Goal: Task Accomplishment & Management: Manage account settings

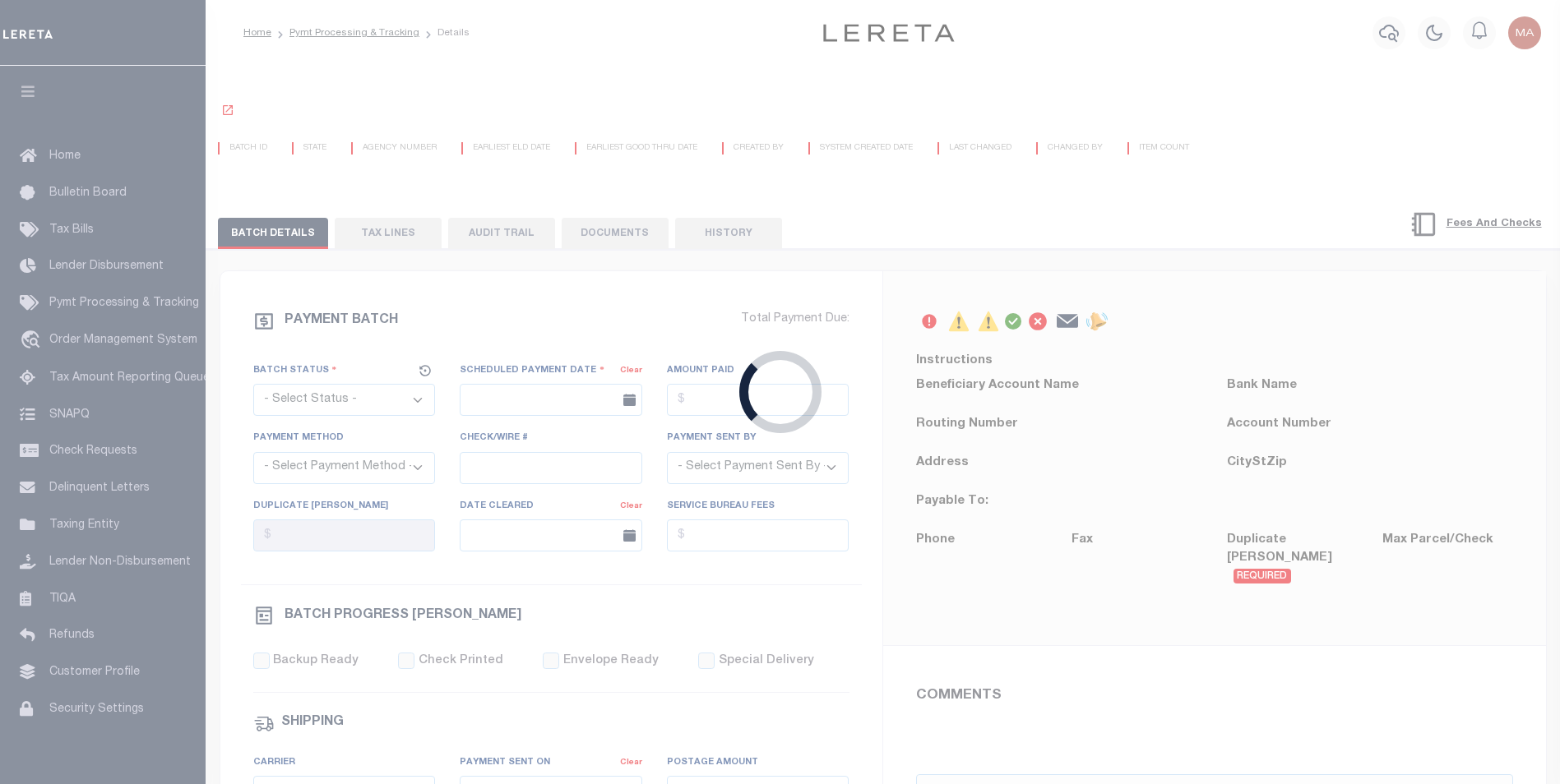
select select "SFP"
type input "07/23/2025"
type input "Barbara"
type input "SB"
select select "66"
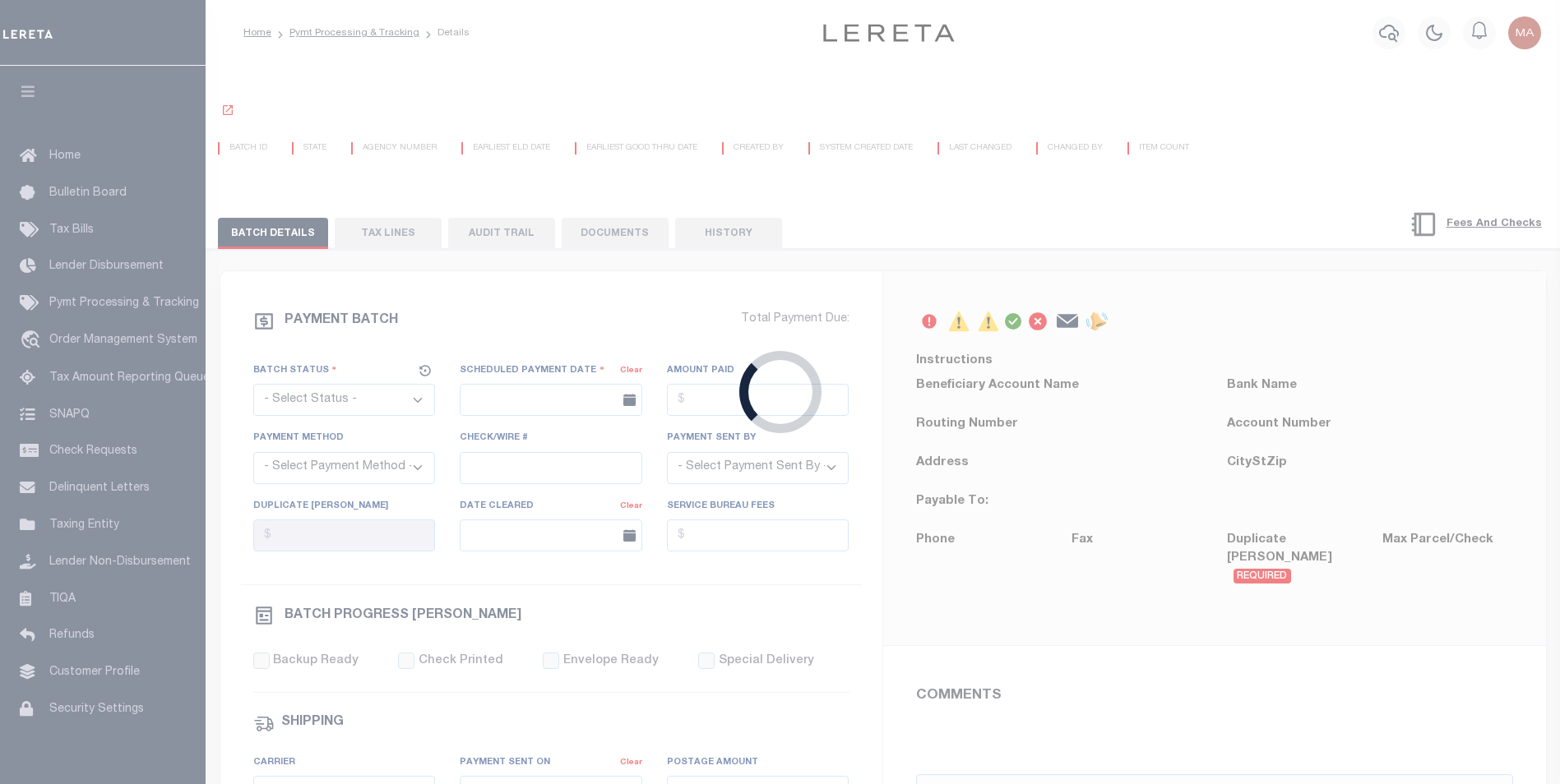
select select "0"
select select "1"
select select "60"
select select "42"
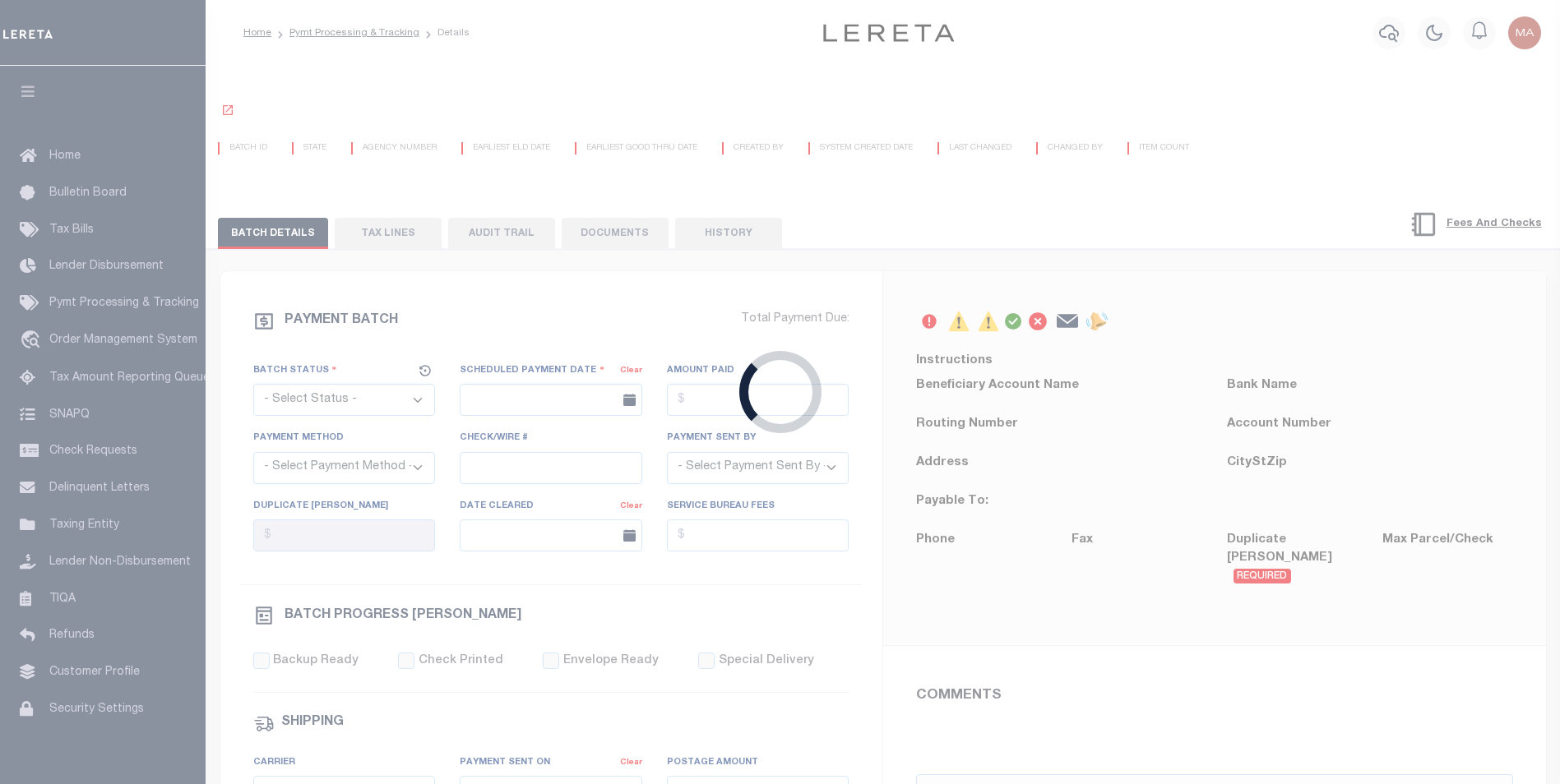
radio input "true"
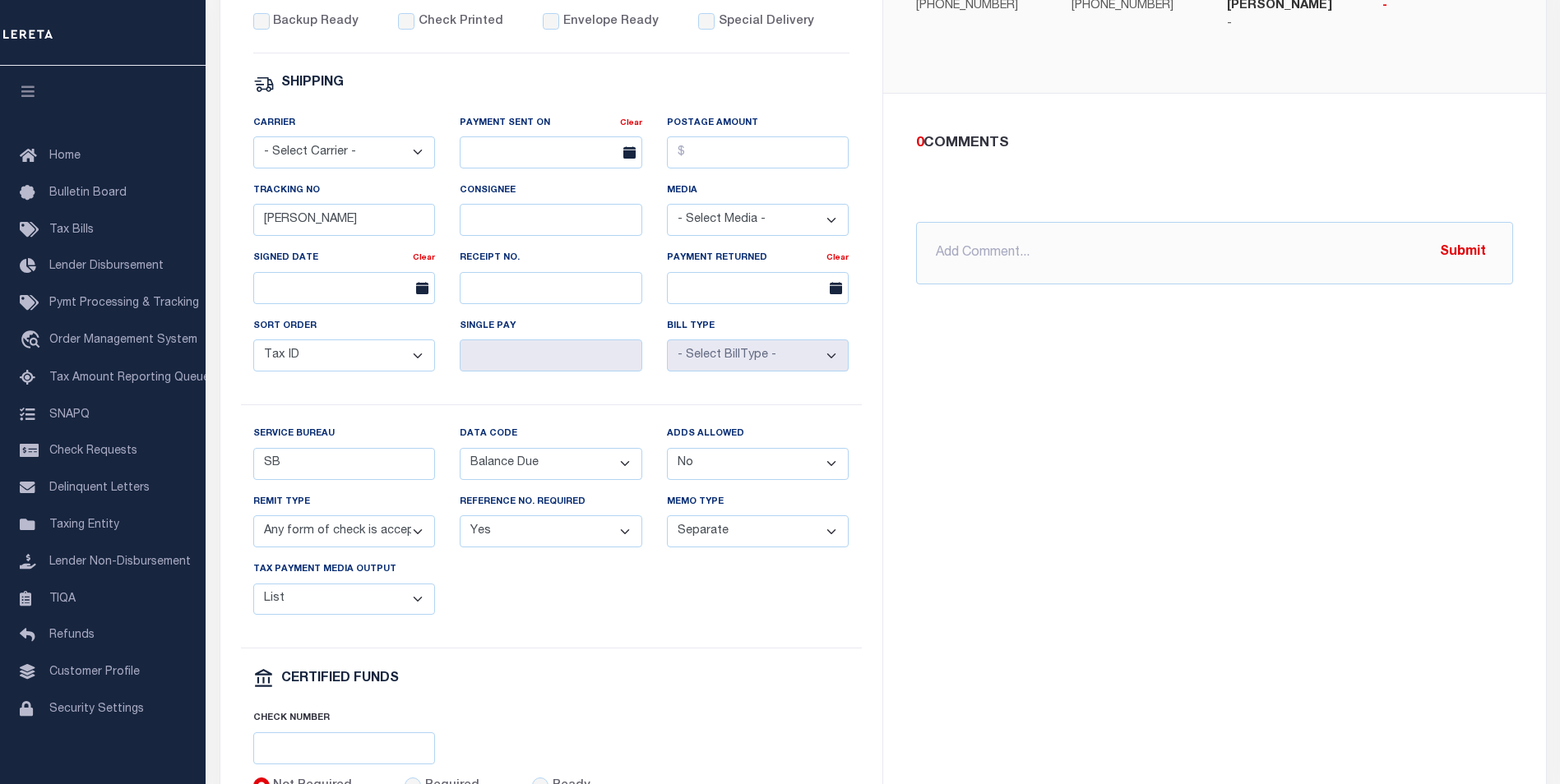
scroll to position [739, 0]
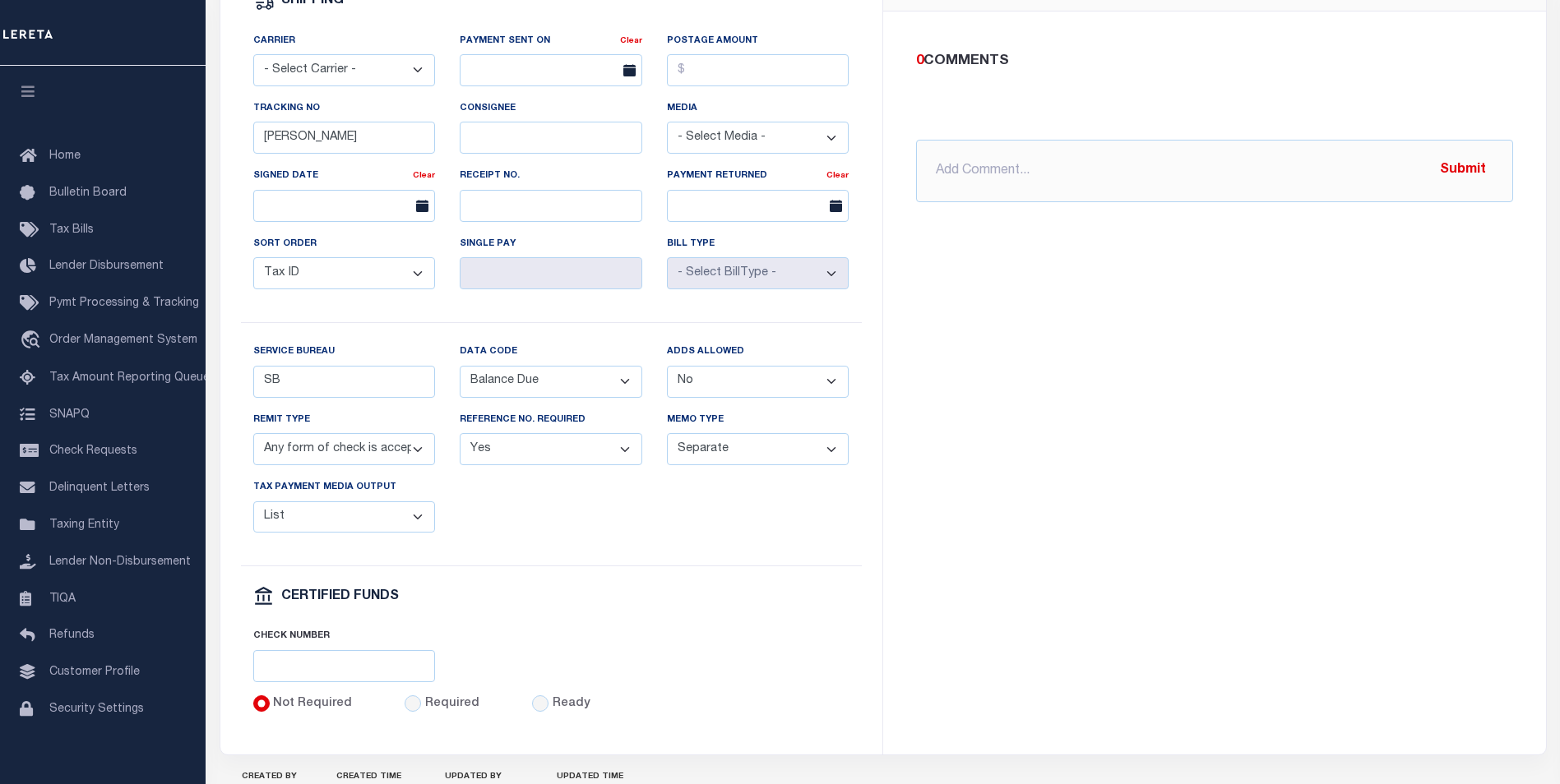
click at [335, 464] on select "Any form of check is acceptable for payment of current and prior year taxes. On…" at bounding box center [344, 449] width 183 height 32
select select
click at [253, 445] on select "Any form of check is acceptable for payment of current and prior year taxes. On…" at bounding box center [344, 449] width 183 height 32
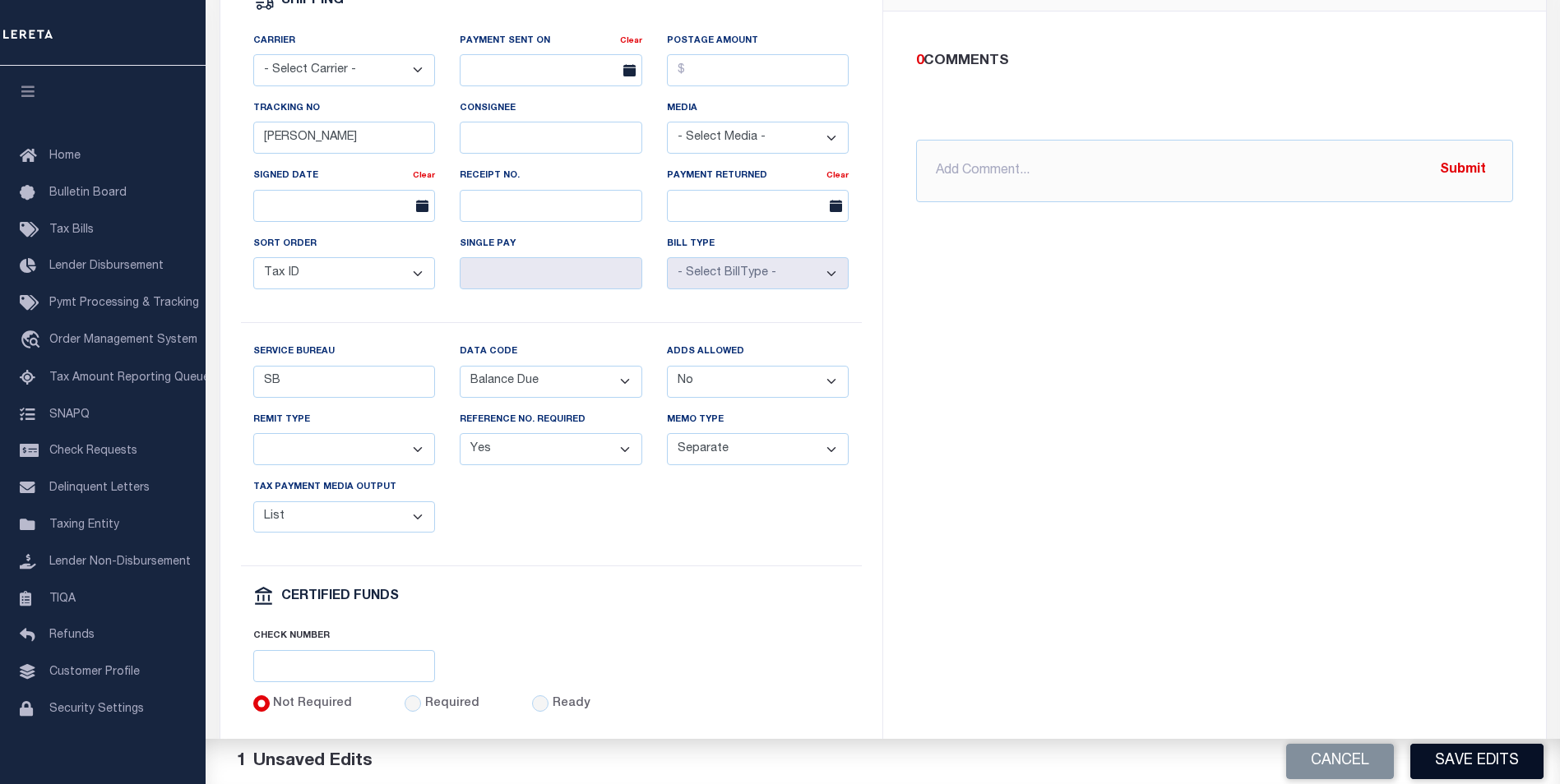
click at [1489, 761] on button "Save Edits" at bounding box center [1476, 761] width 133 height 35
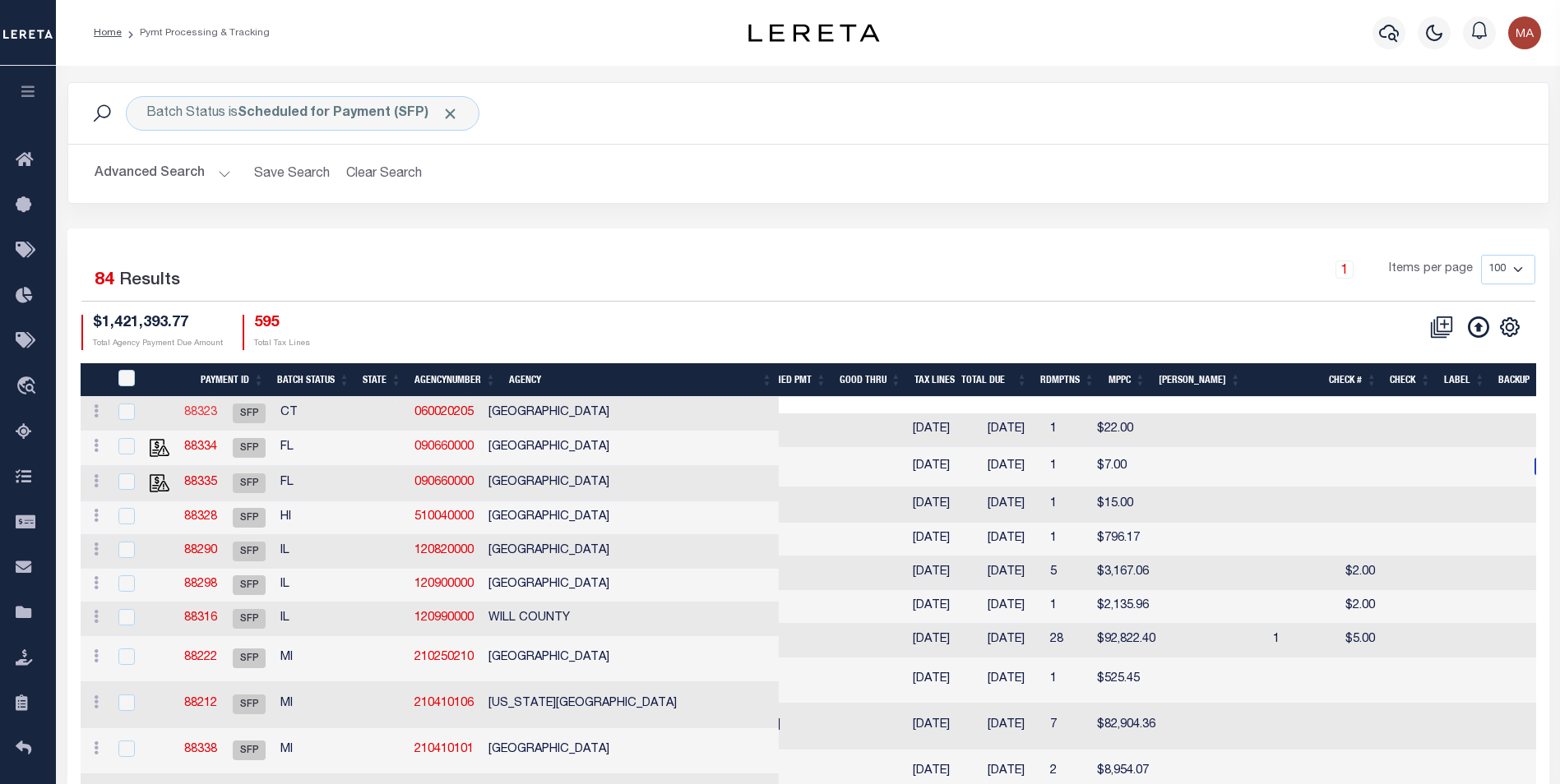
click at [217, 416] on link "88323" at bounding box center [201, 412] width 33 height 11
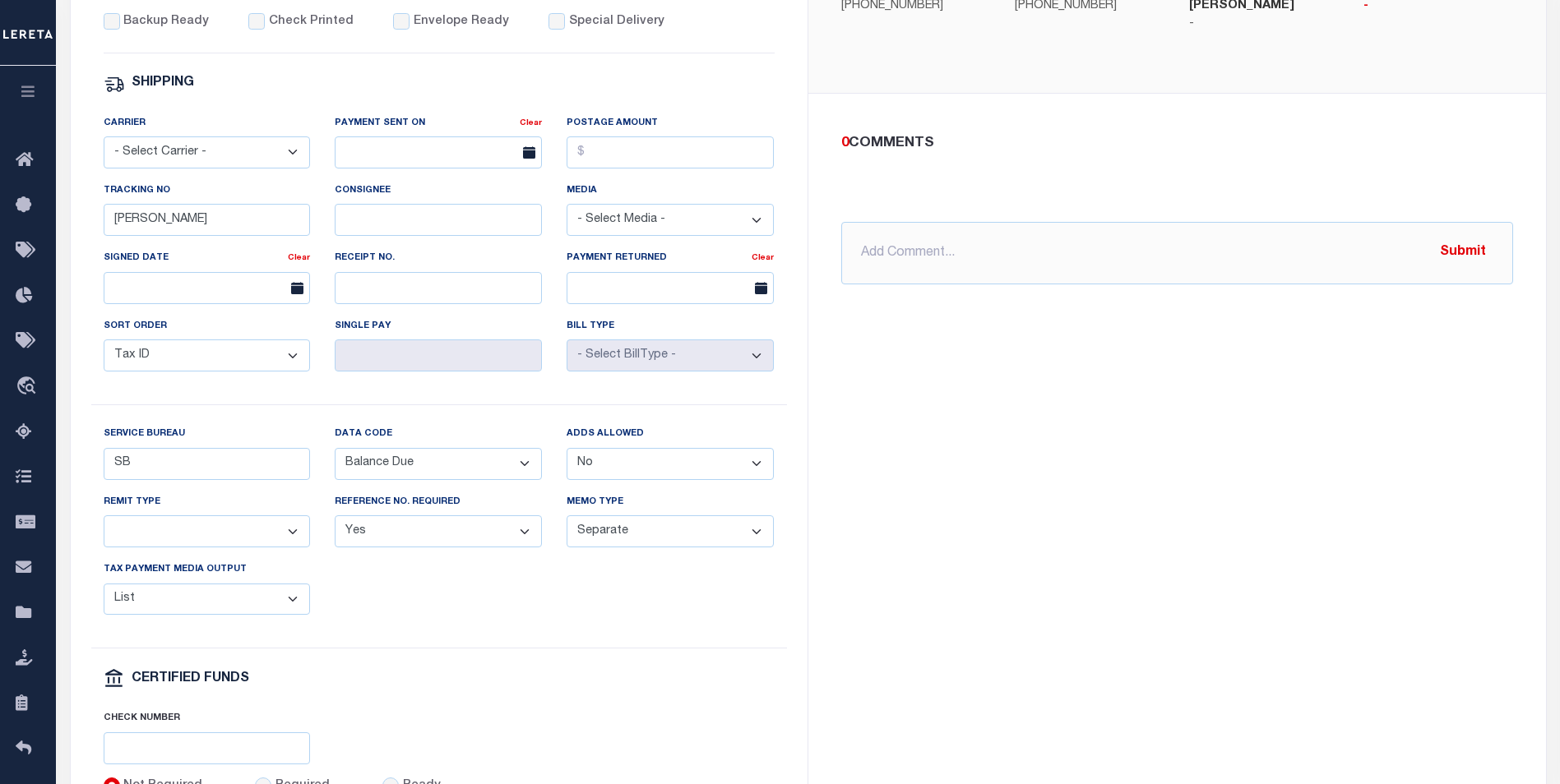
scroll to position [739, 0]
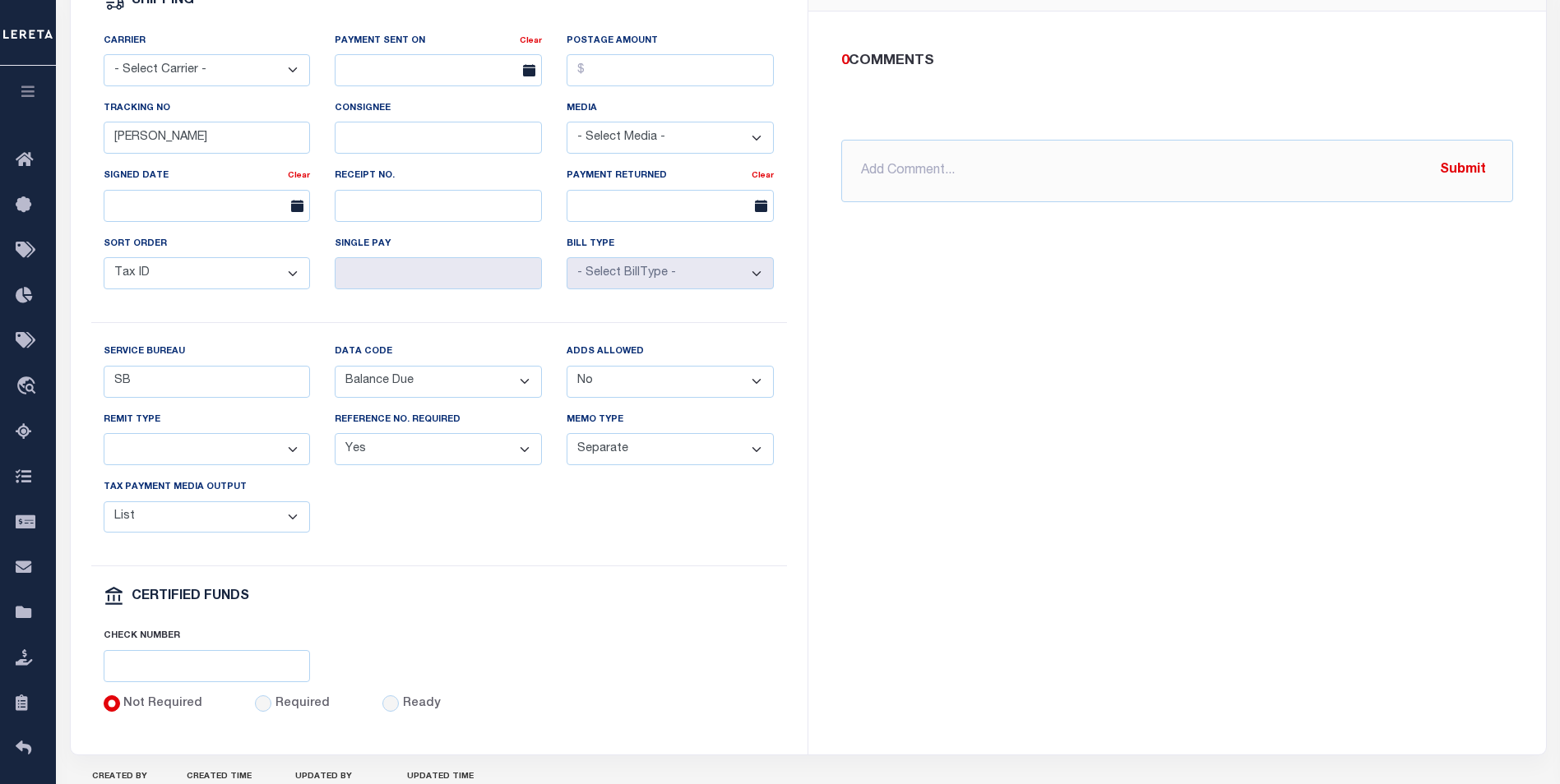
click at [240, 530] on select "List, Tape Spcl List Dels Only List Tape & Bills Soft Copy List Tape & Soft Cop…" at bounding box center [207, 517] width 207 height 32
select select "45"
click at [104, 513] on select "List, Tape Spcl List Dels Only List Tape & Bills Soft Copy List Tape & Soft Cop…" at bounding box center [207, 517] width 207 height 32
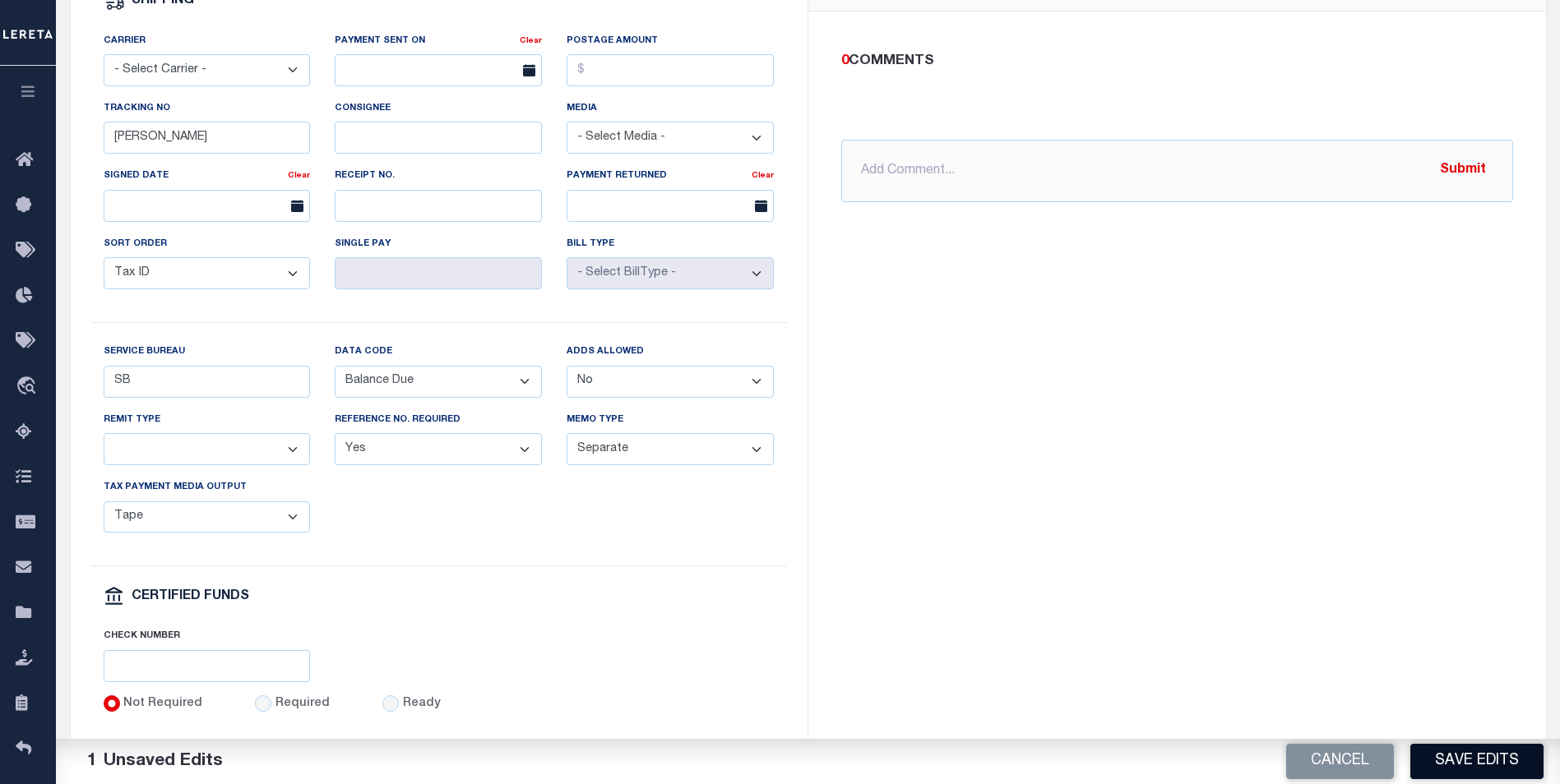
click at [1508, 766] on button "Save Edits" at bounding box center [1476, 761] width 133 height 35
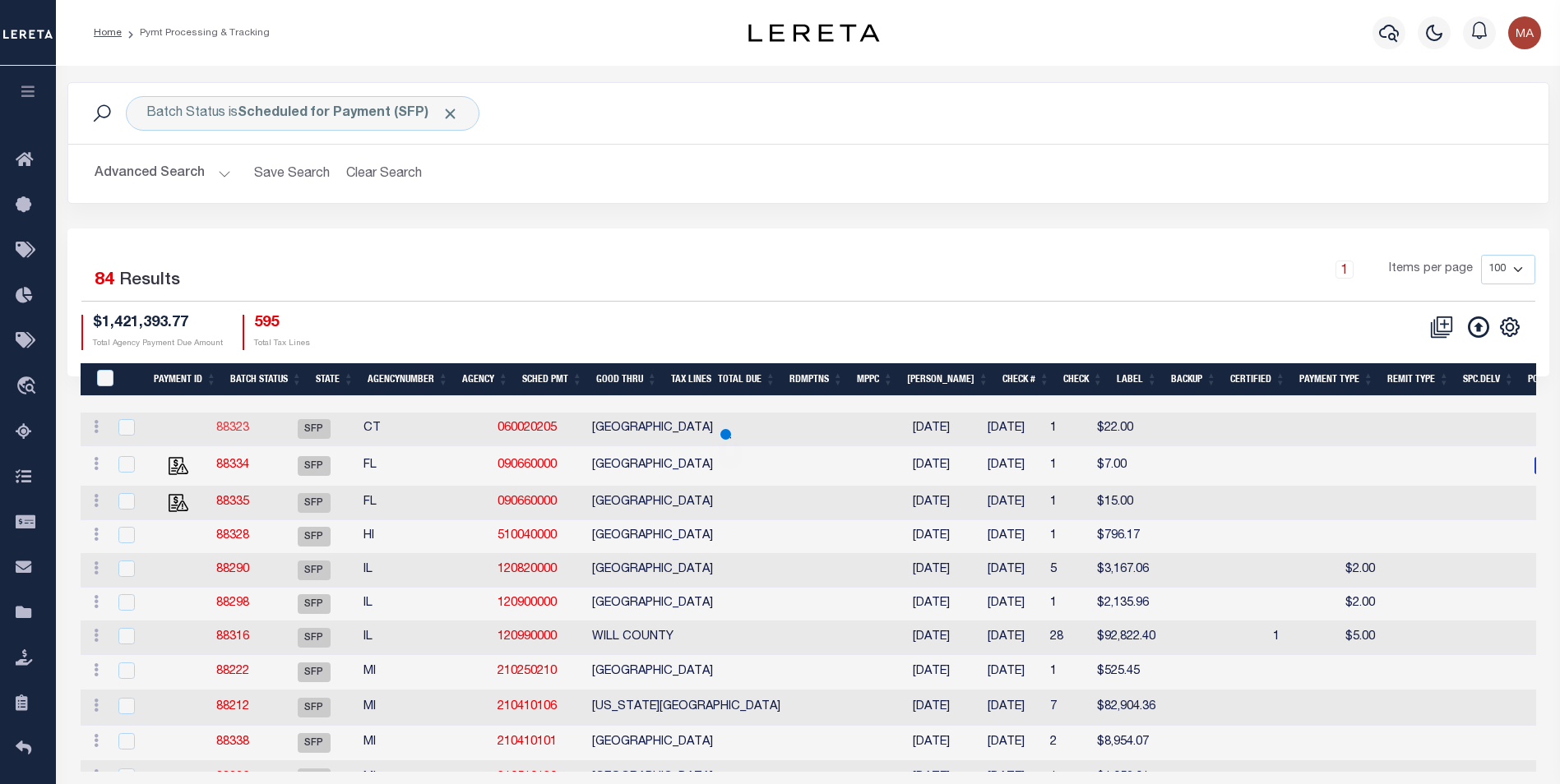
click at [240, 425] on link "88323" at bounding box center [232, 428] width 33 height 11
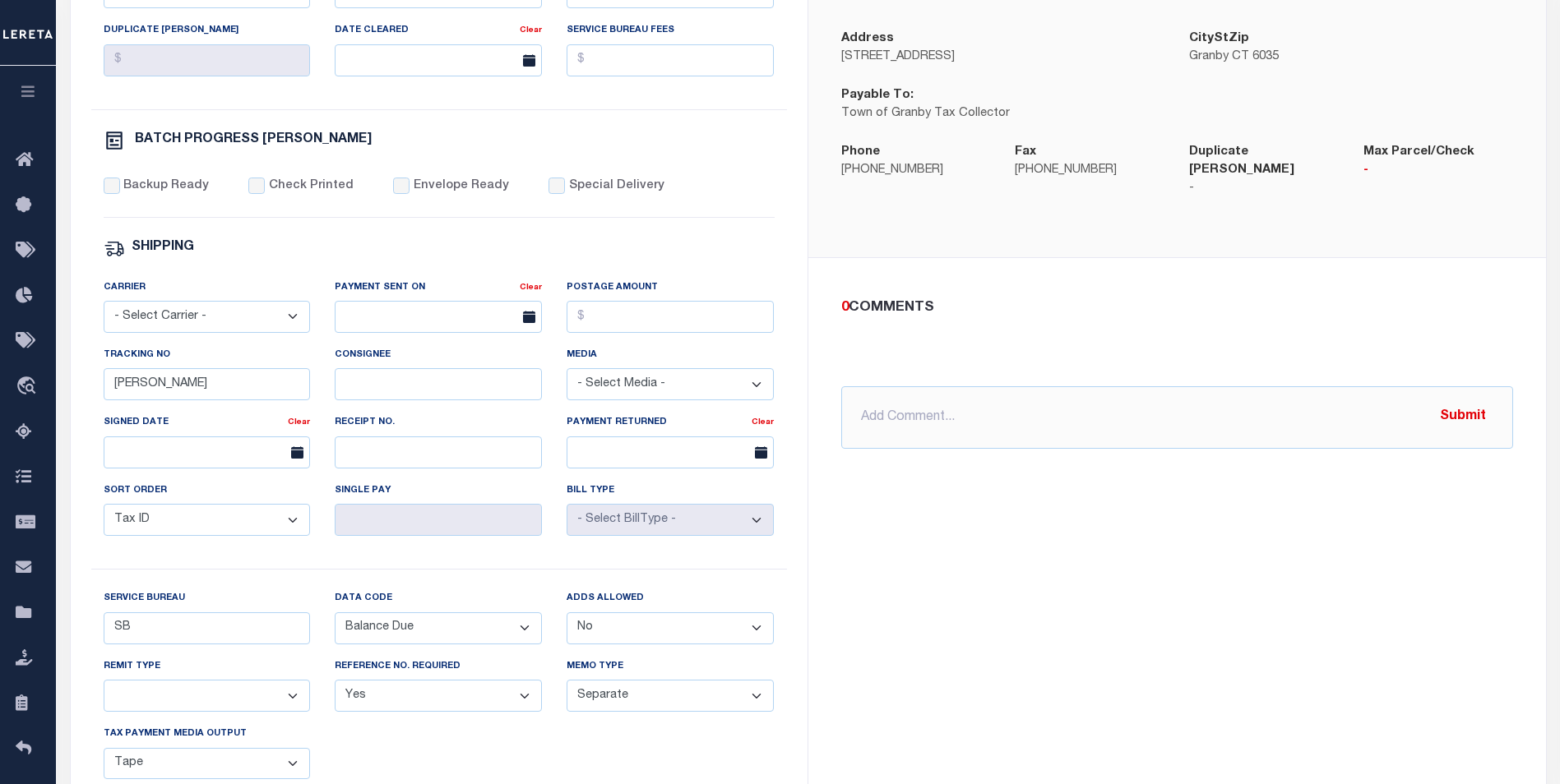
scroll to position [657, 0]
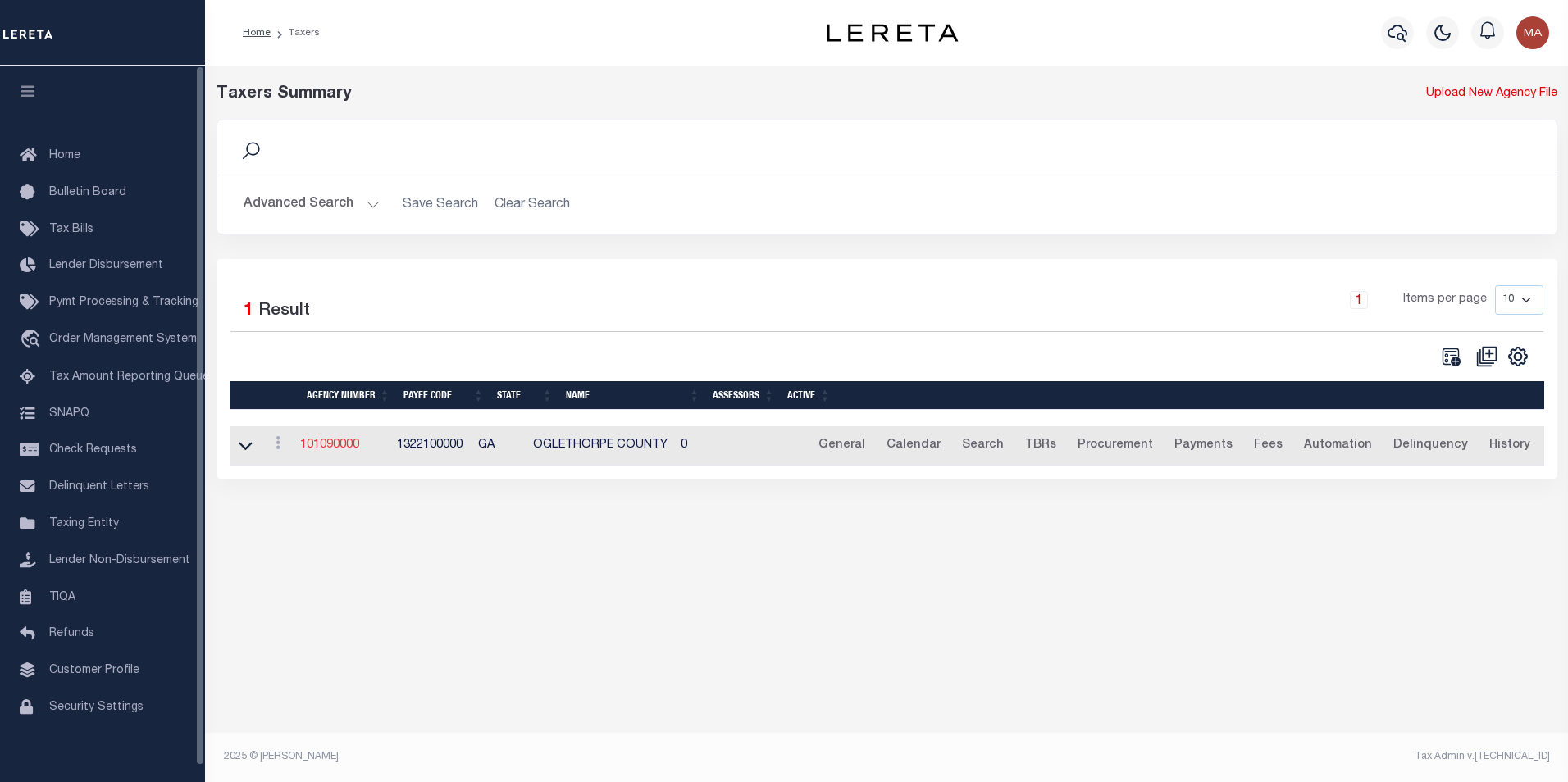
click at [331, 450] on link "101090000" at bounding box center [329, 444] width 59 height 11
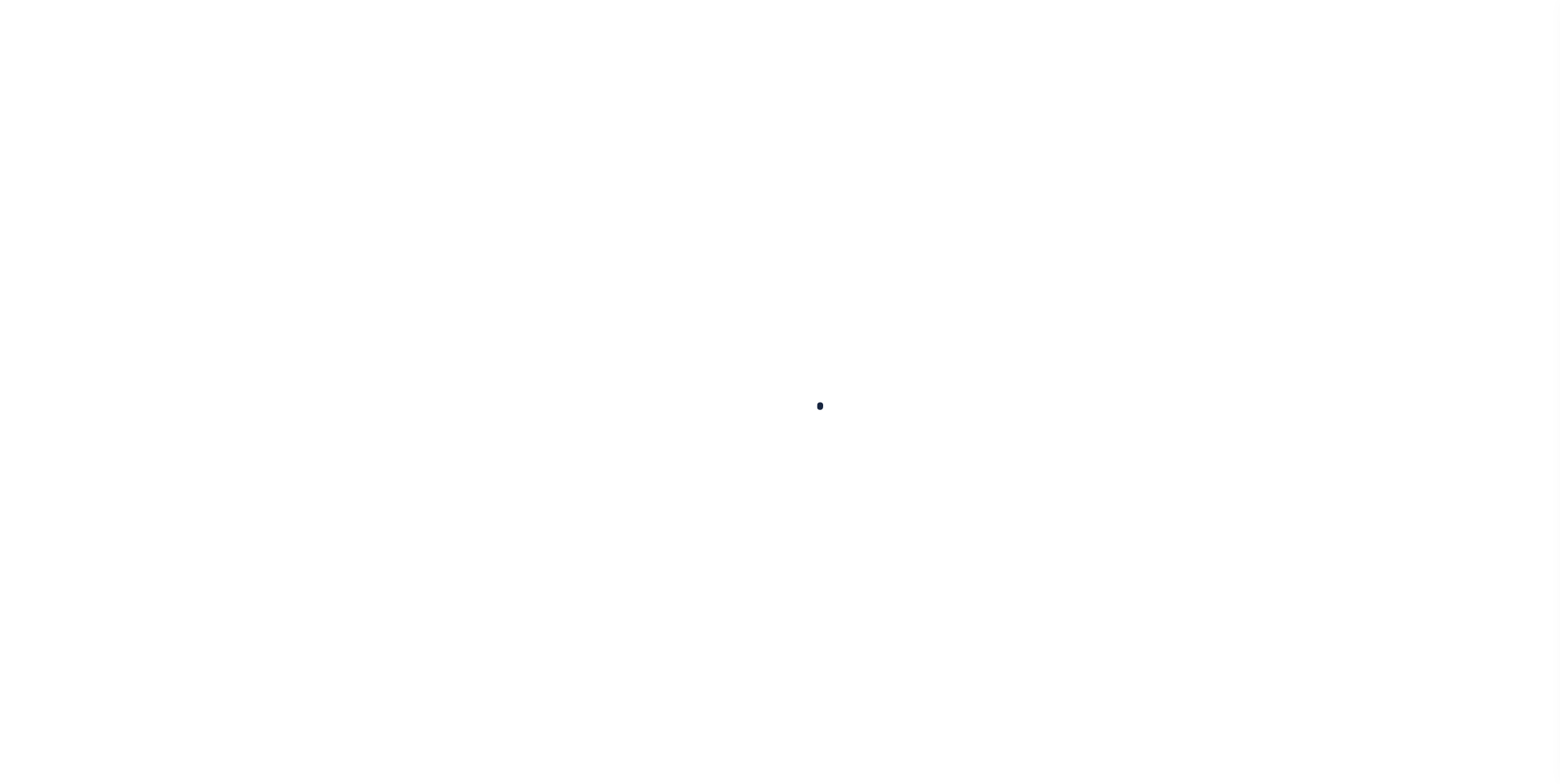
select select
checkbox input "false"
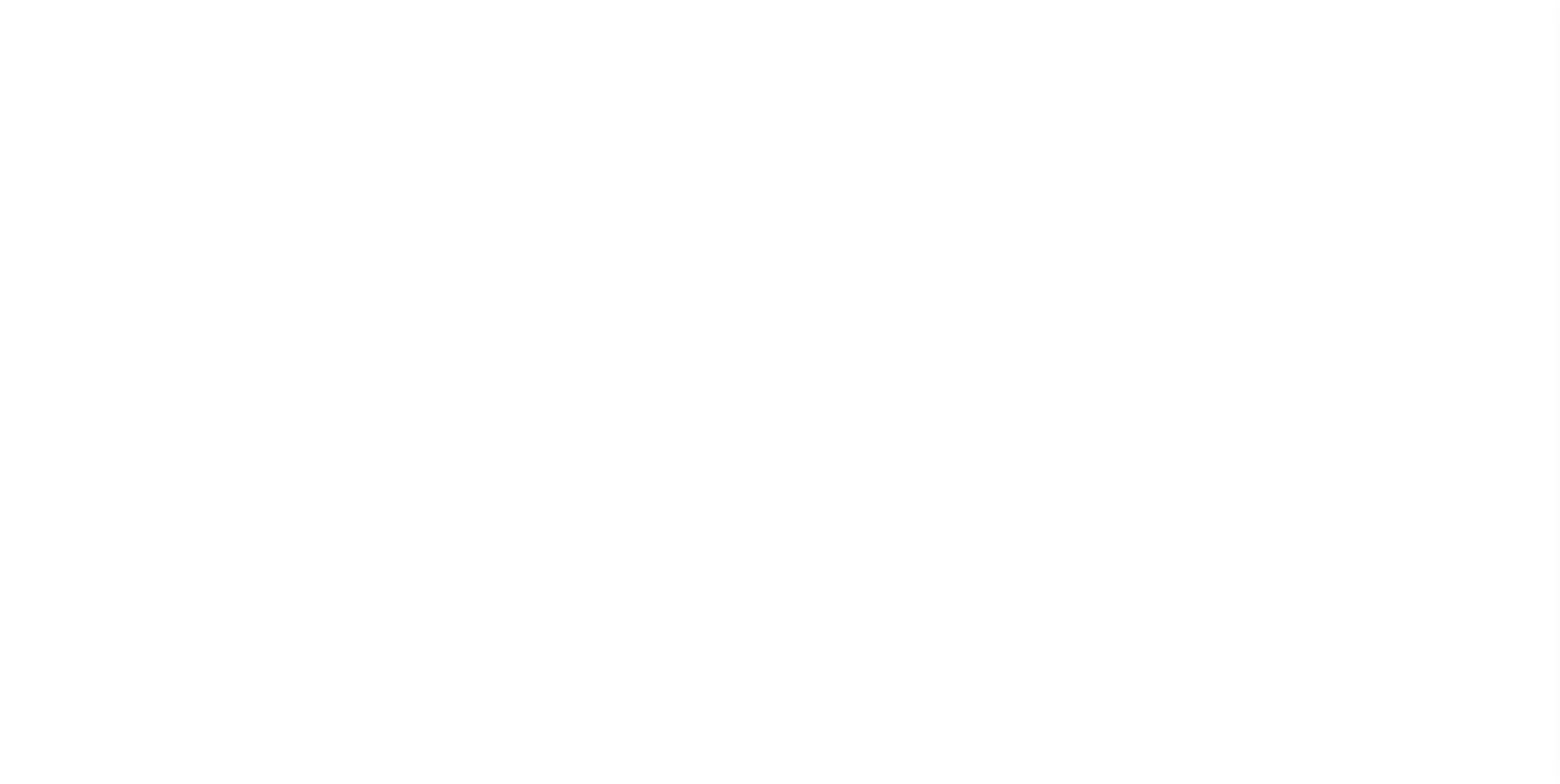
checkbox input "false"
type input "1322100000"
select select "67"
select select "false"
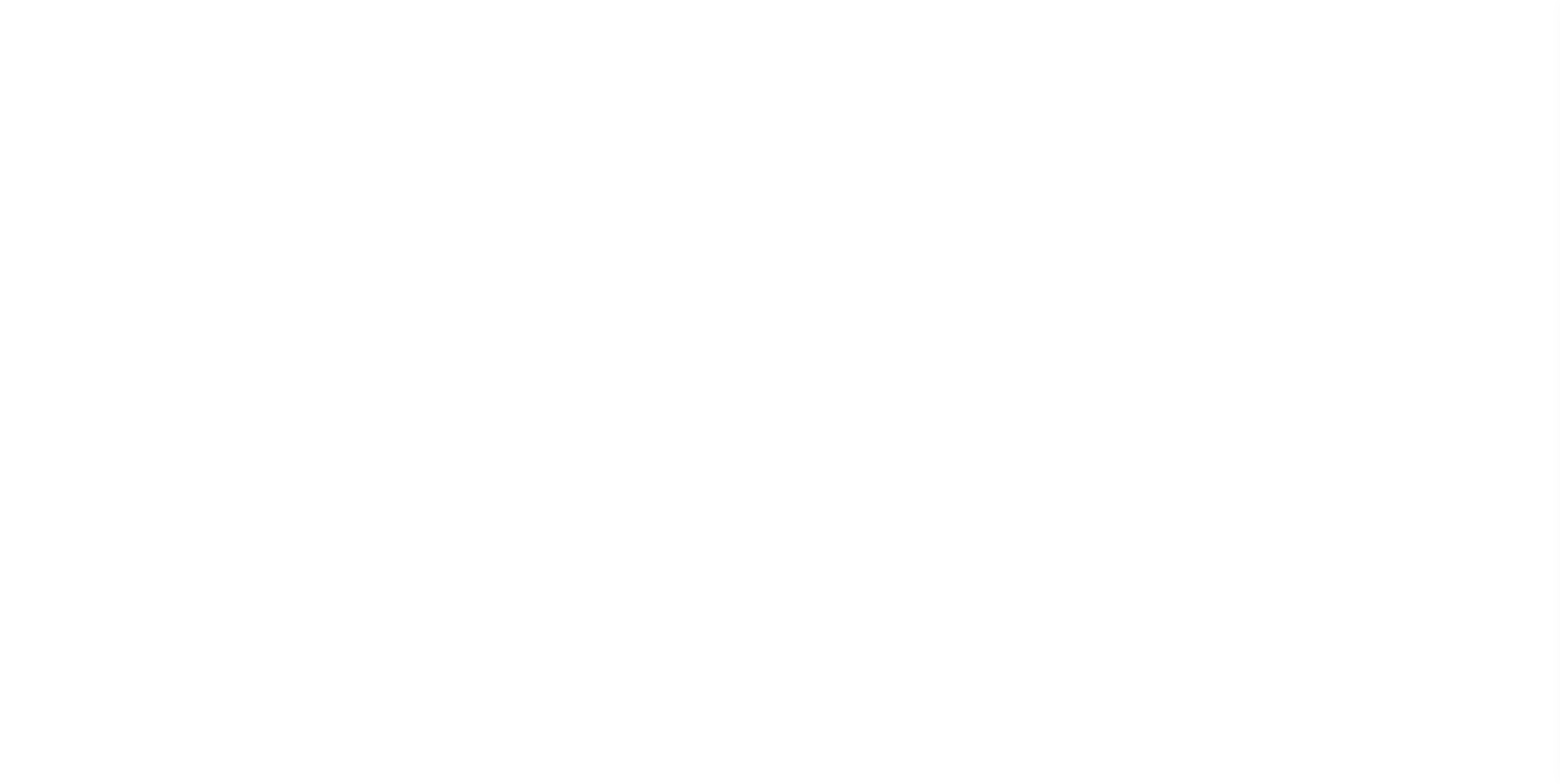
type input "HW"
checkbox input "false"
select select "35"
select select "false"
type input "N - Escrow reporting should not include - “Delinquent Prior Year(s) Exist”, “De…"
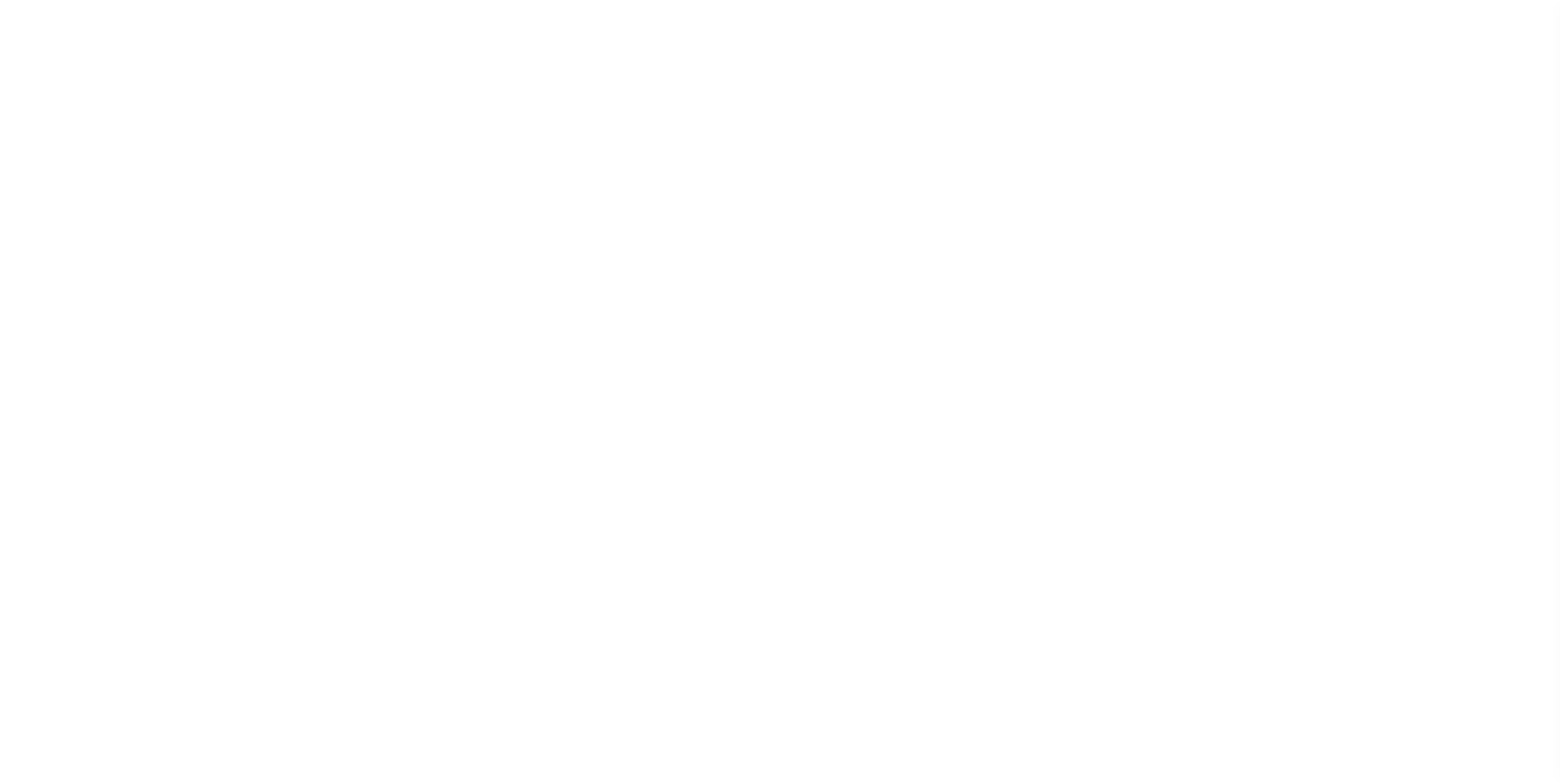
radio input "true"
select select "70"
select select "42"
select select "49"
radio input "true"
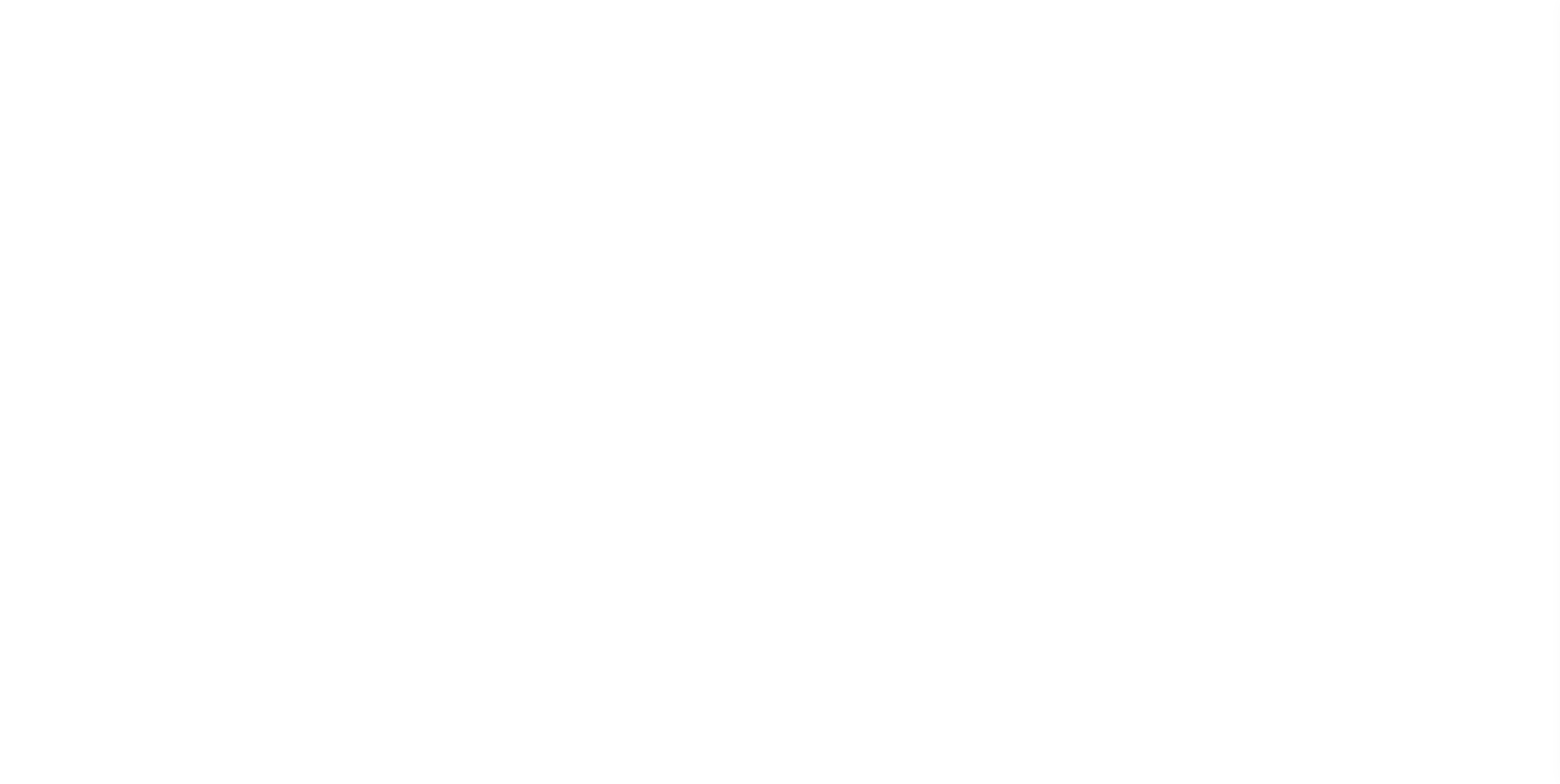
checkbox input "false"
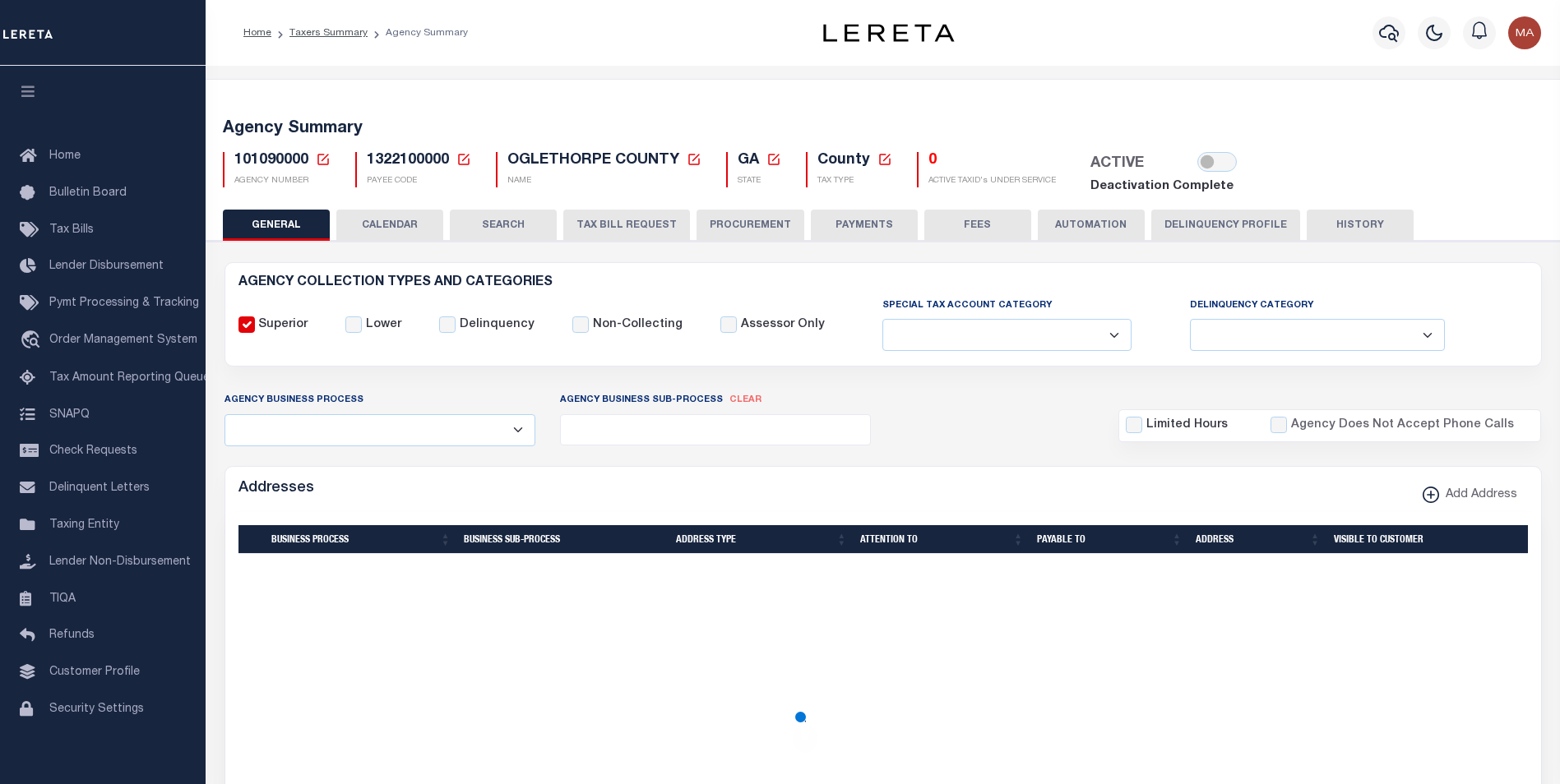
click at [857, 233] on button "PAYMENTS" at bounding box center [864, 225] width 107 height 31
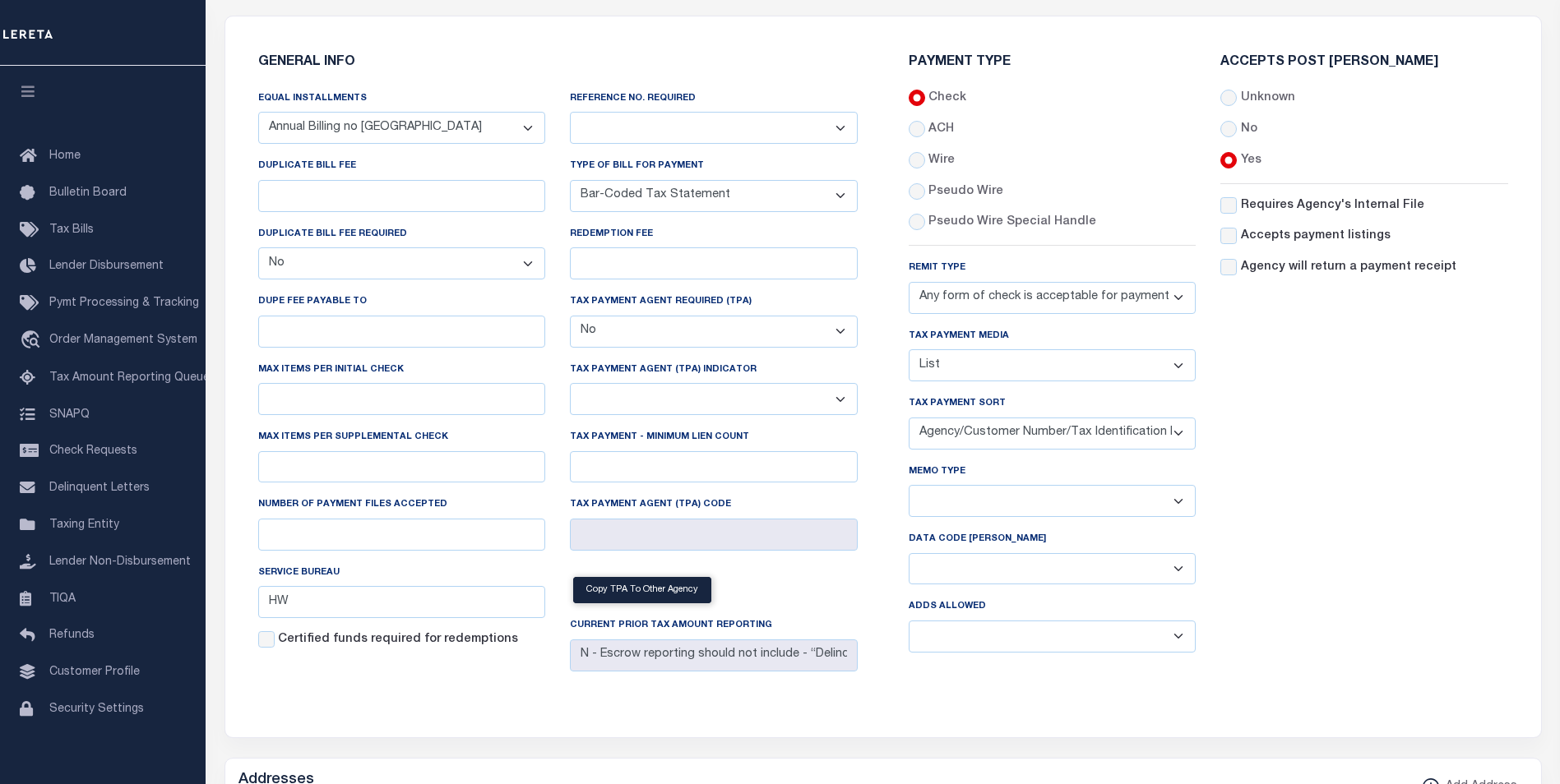
scroll to position [329, 0]
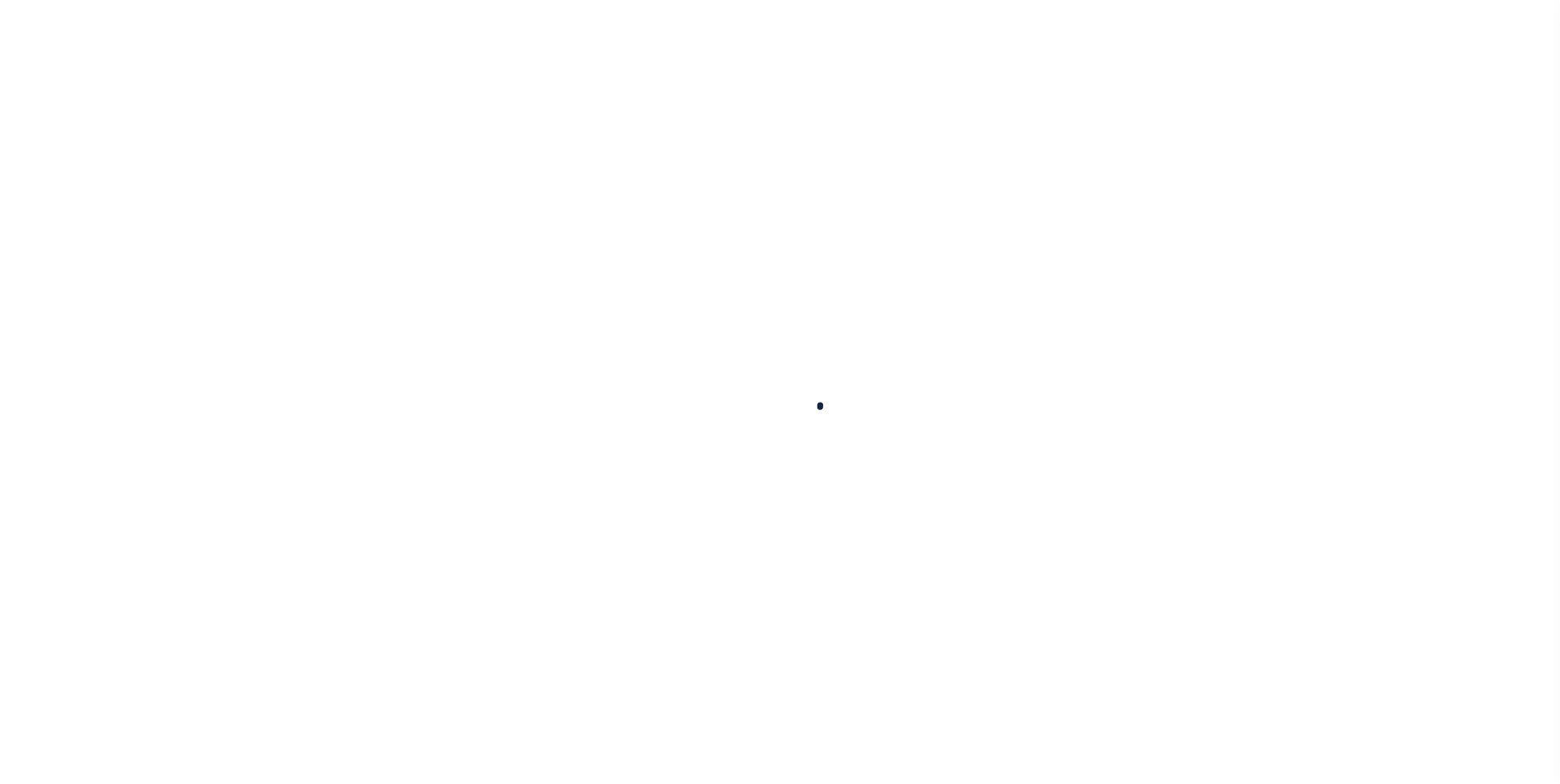
select select
checkbox input "false"
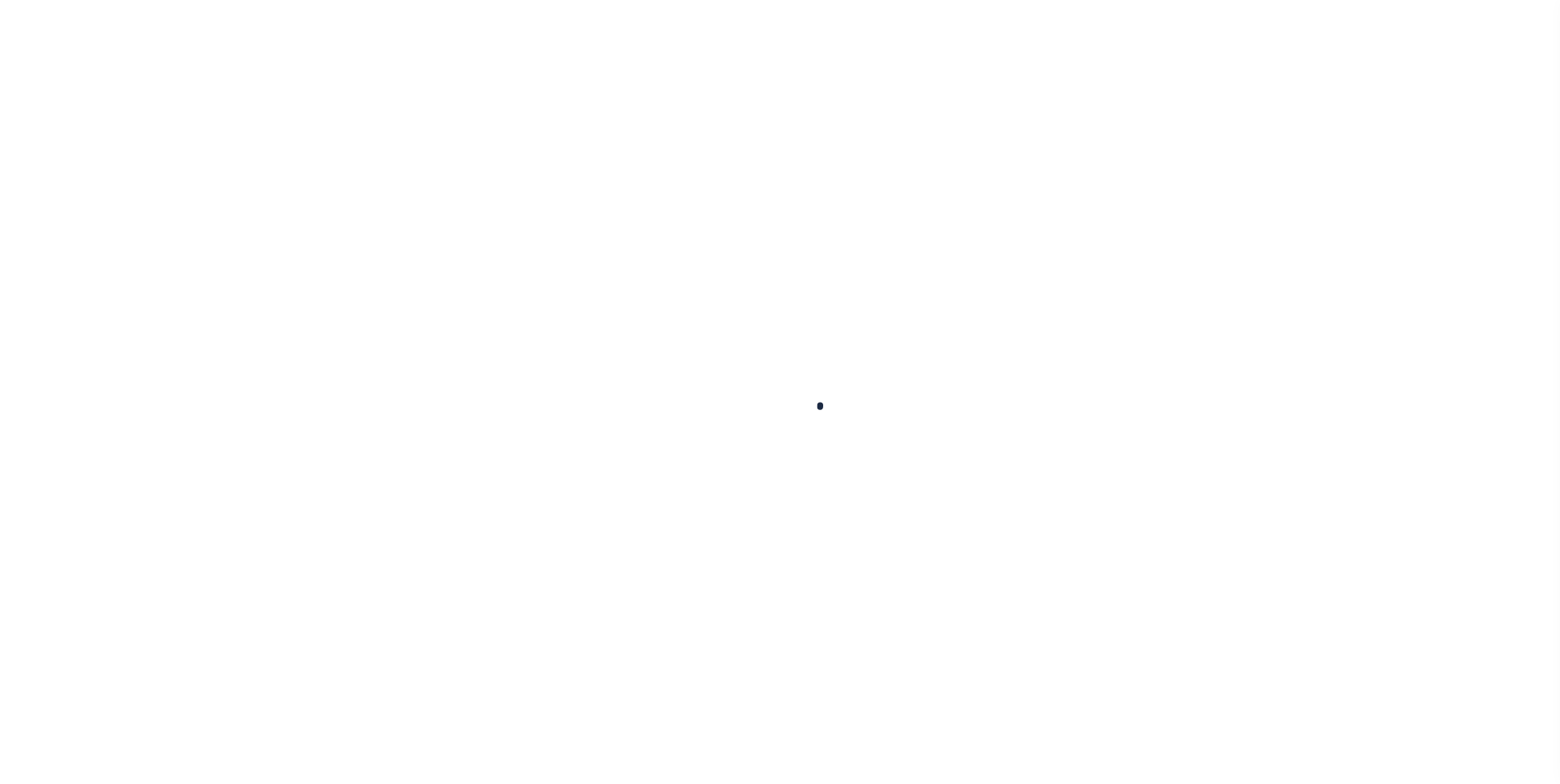
checkbox input "false"
type input "1322100000"
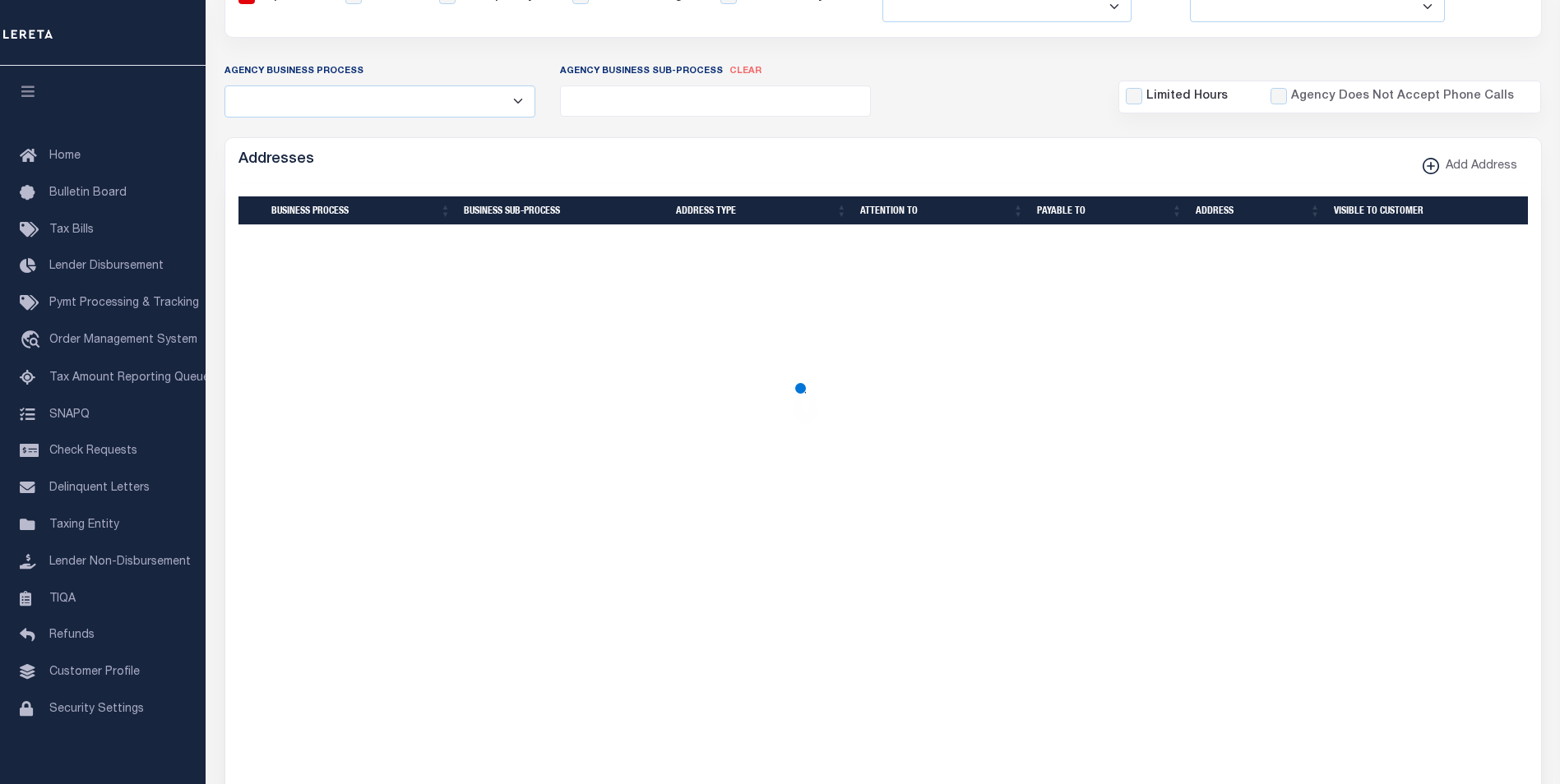
scroll to position [165, 0]
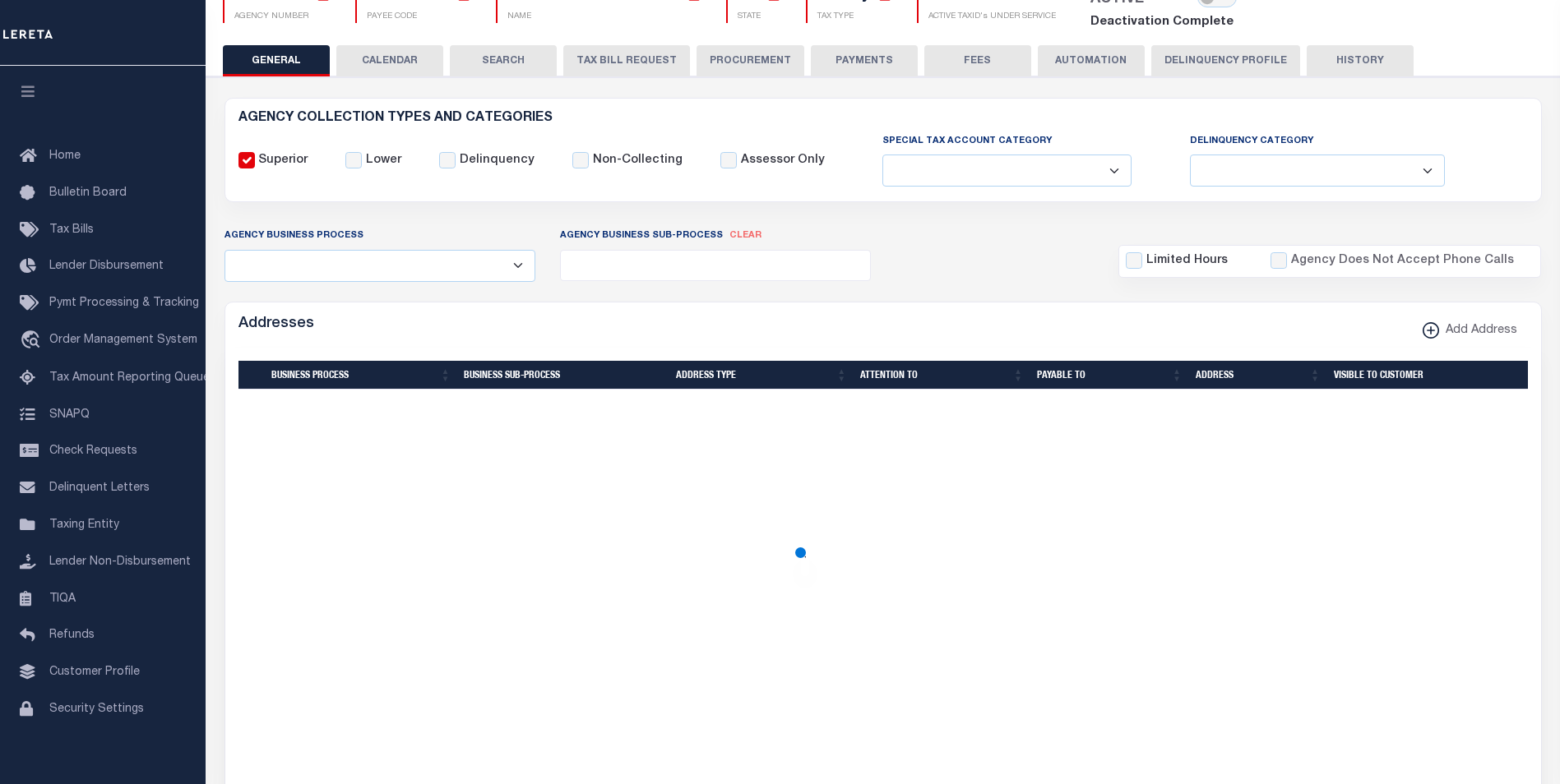
click at [849, 63] on button "PAYMENTS" at bounding box center [864, 61] width 107 height 31
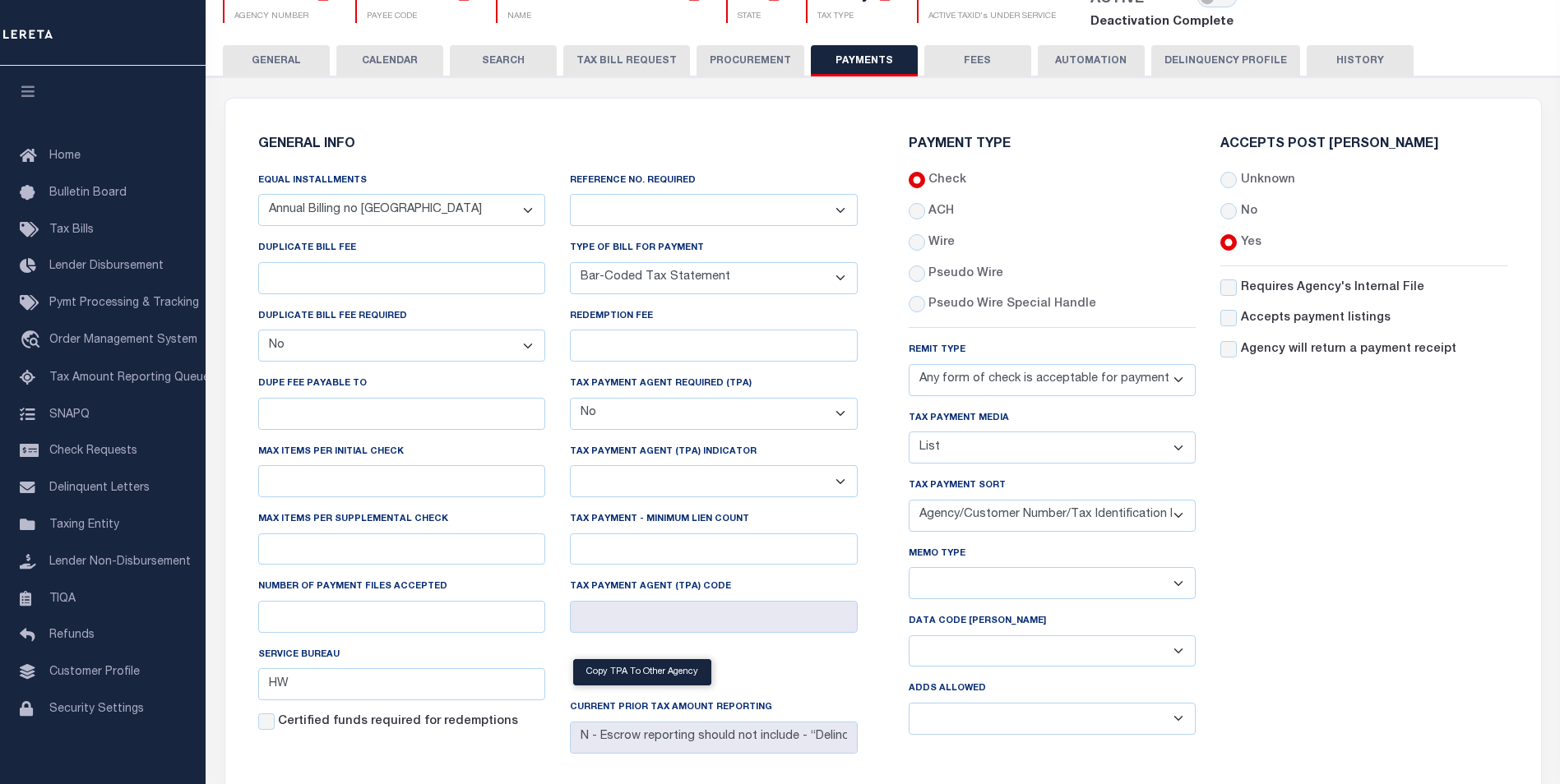
click at [1097, 459] on select "List, Tape Spcl List Dels Only List Tape & Bills Soft Copy List Tape & Soft Cop…" at bounding box center [1053, 447] width 288 height 32
click at [1352, 462] on div "Accepts Post Mark Unknown No Yes" at bounding box center [1364, 443] width 313 height 610
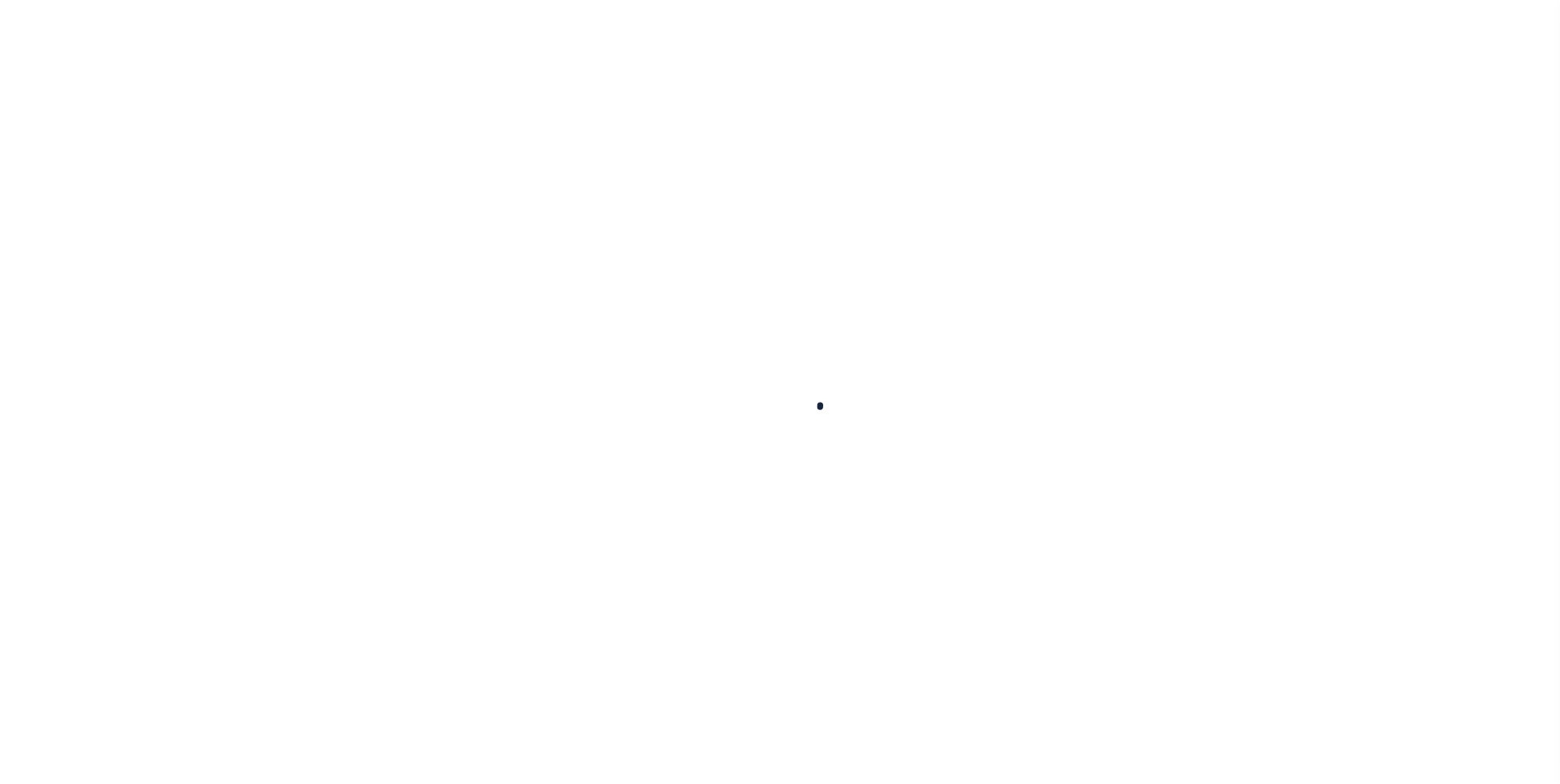
select select
checkbox input "false"
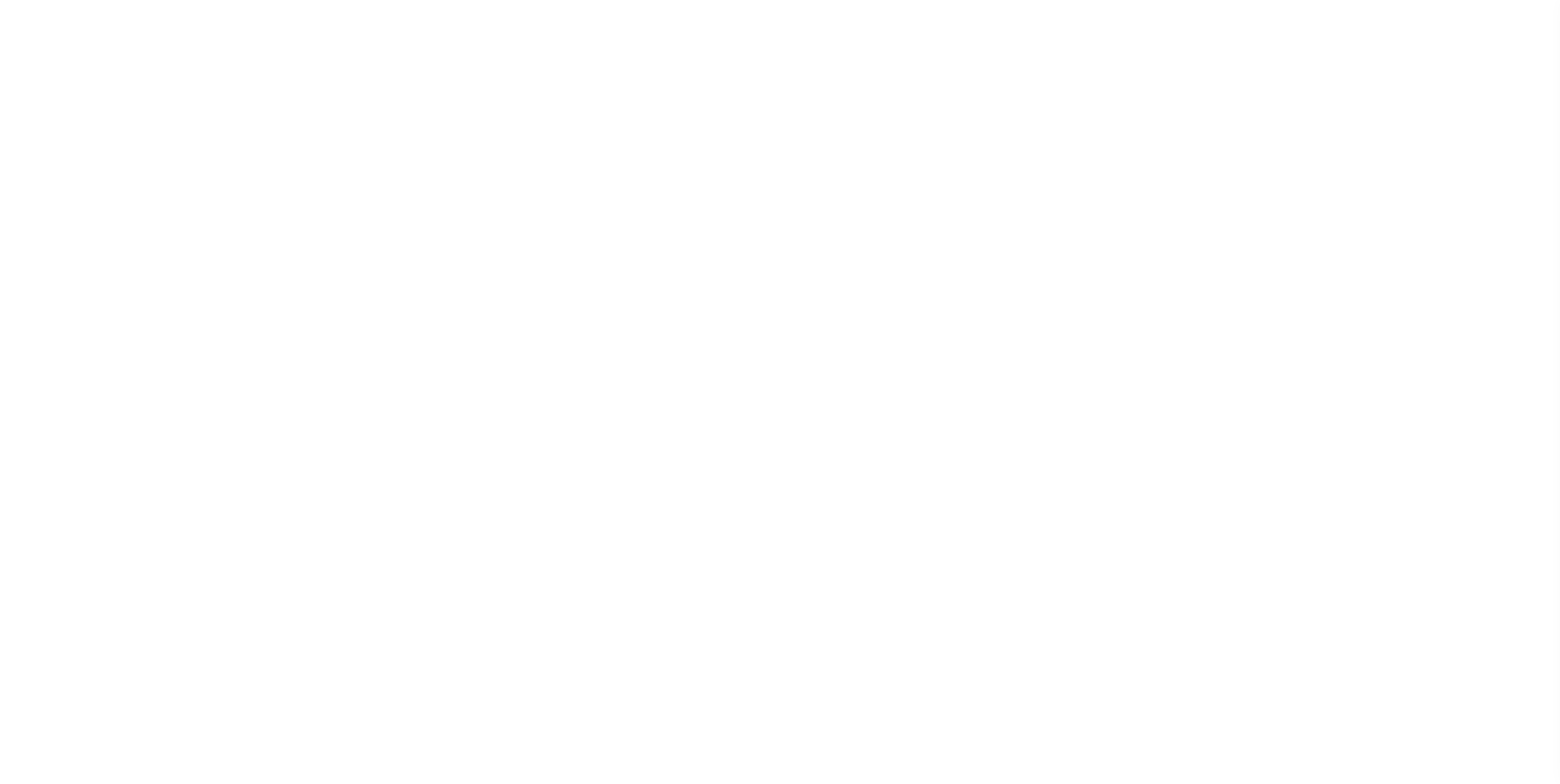
checkbox input "false"
type input "1322100000"
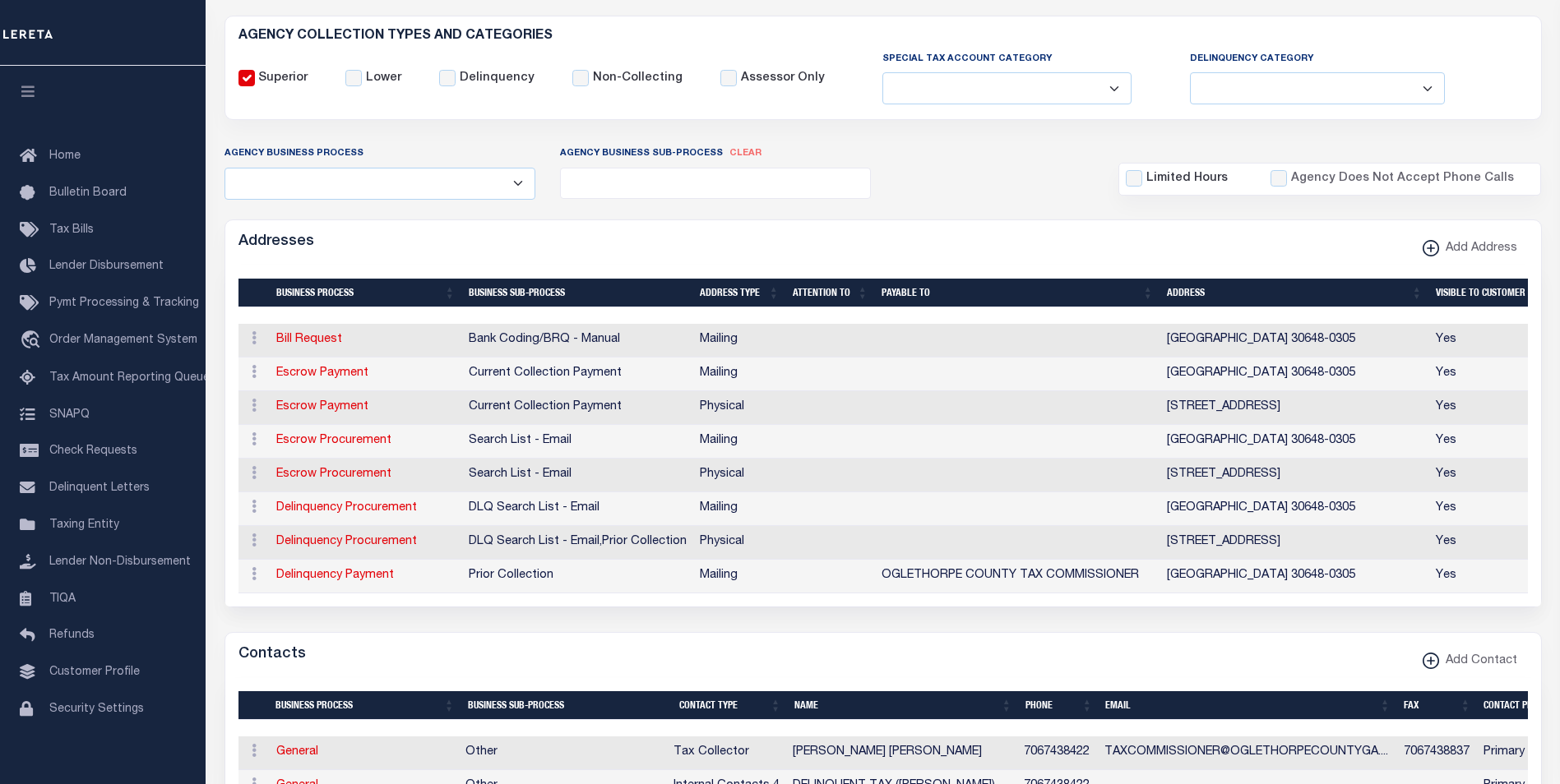
scroll to position [0, 0]
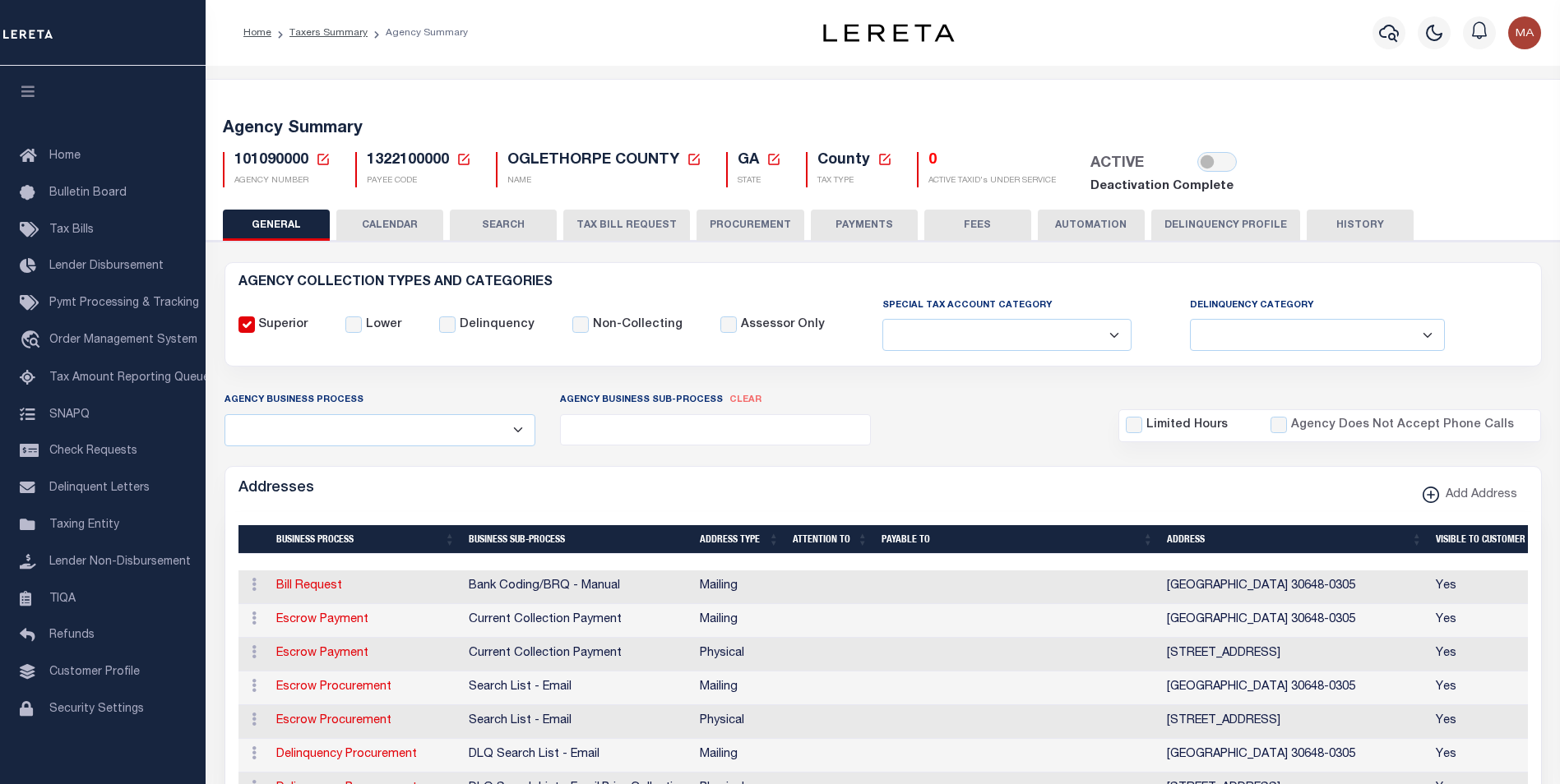
click at [825, 226] on button "PAYMENTS" at bounding box center [864, 225] width 107 height 31
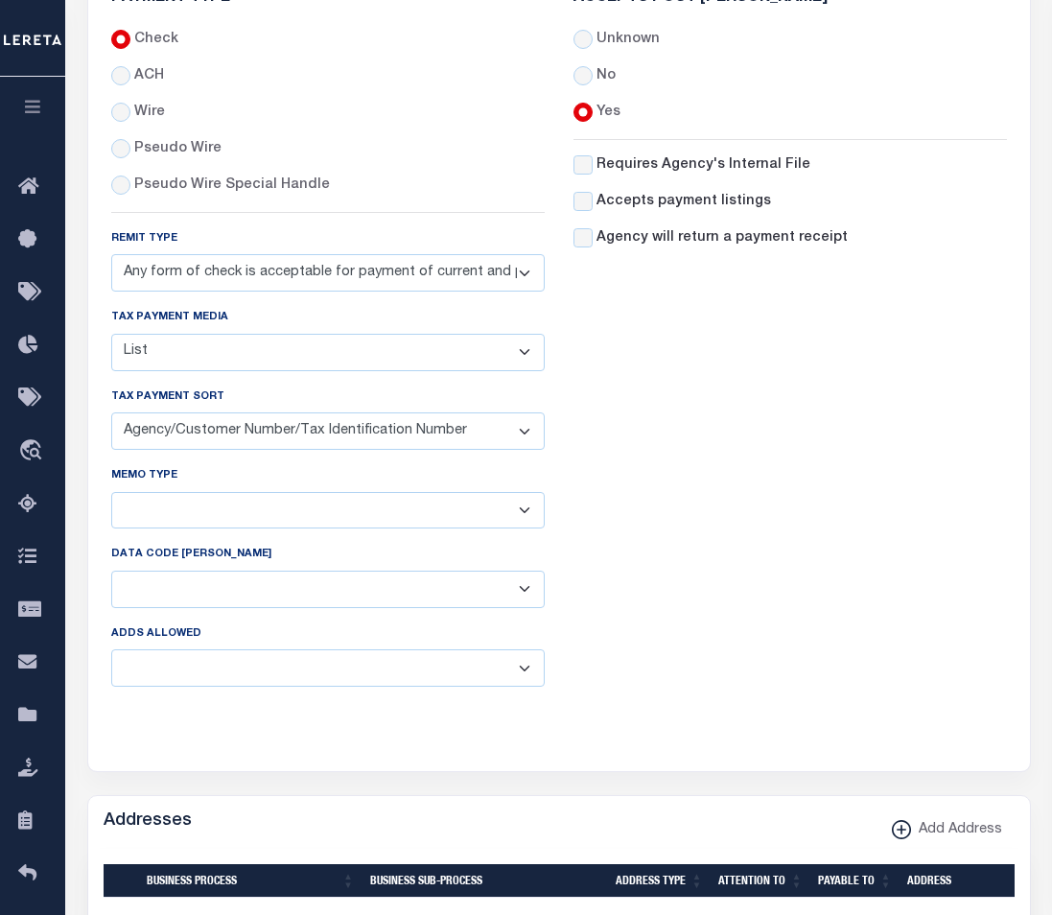
scroll to position [1351, 0]
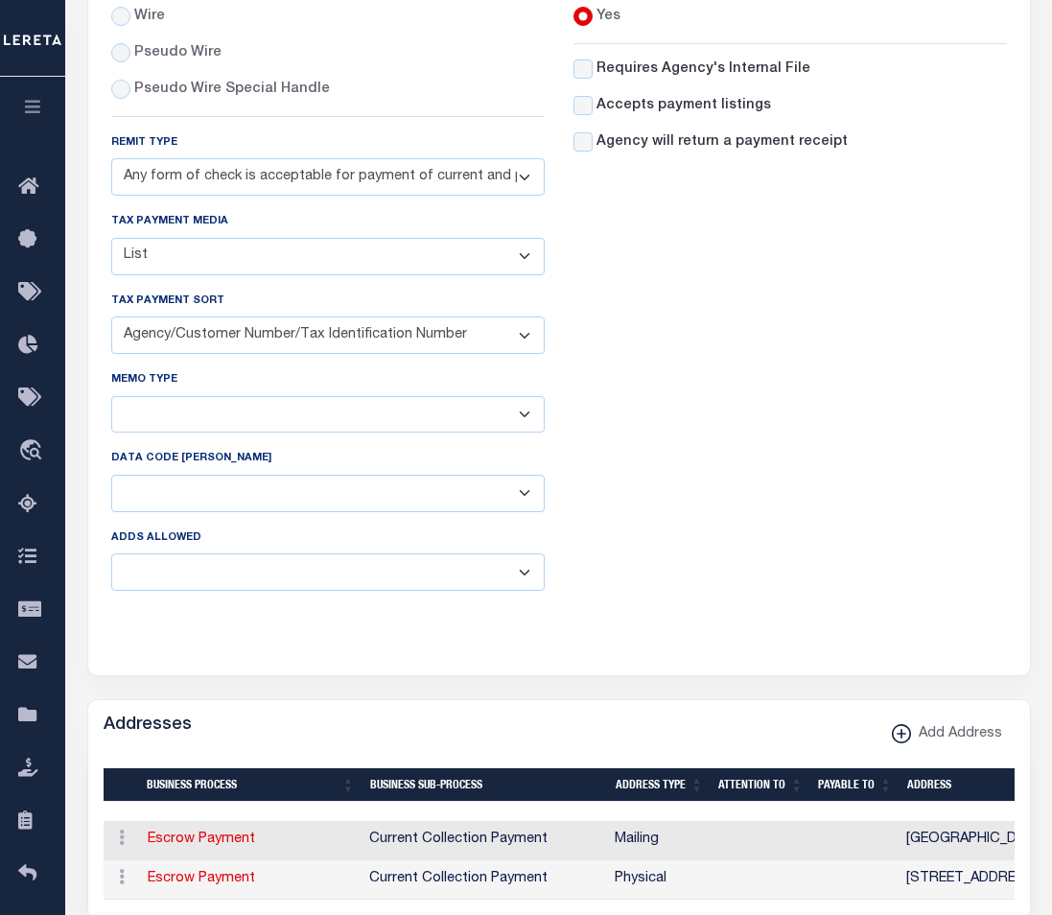
click at [457, 431] on select "Separate Together" at bounding box center [328, 414] width 434 height 37
select select "60"
click at [111, 408] on select "Separate Together" at bounding box center [328, 414] width 434 height 37
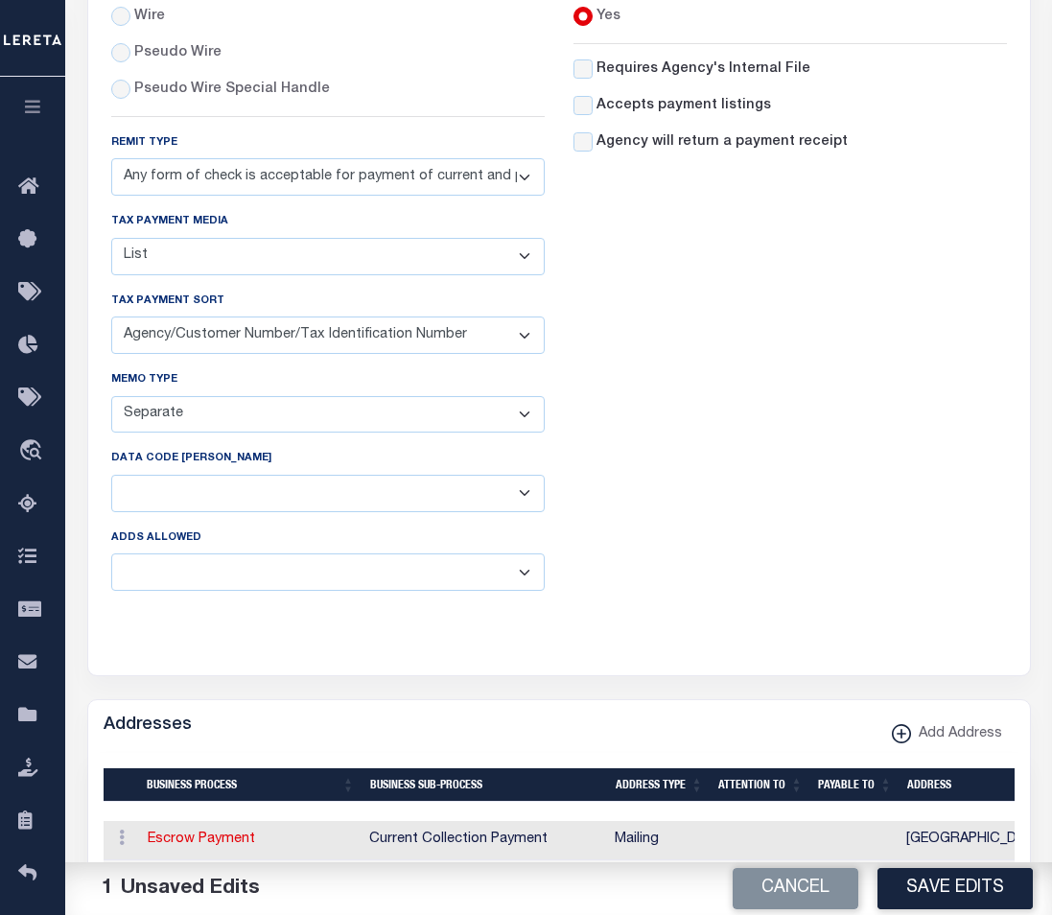
click at [985, 895] on button "Save Edits" at bounding box center [955, 888] width 155 height 41
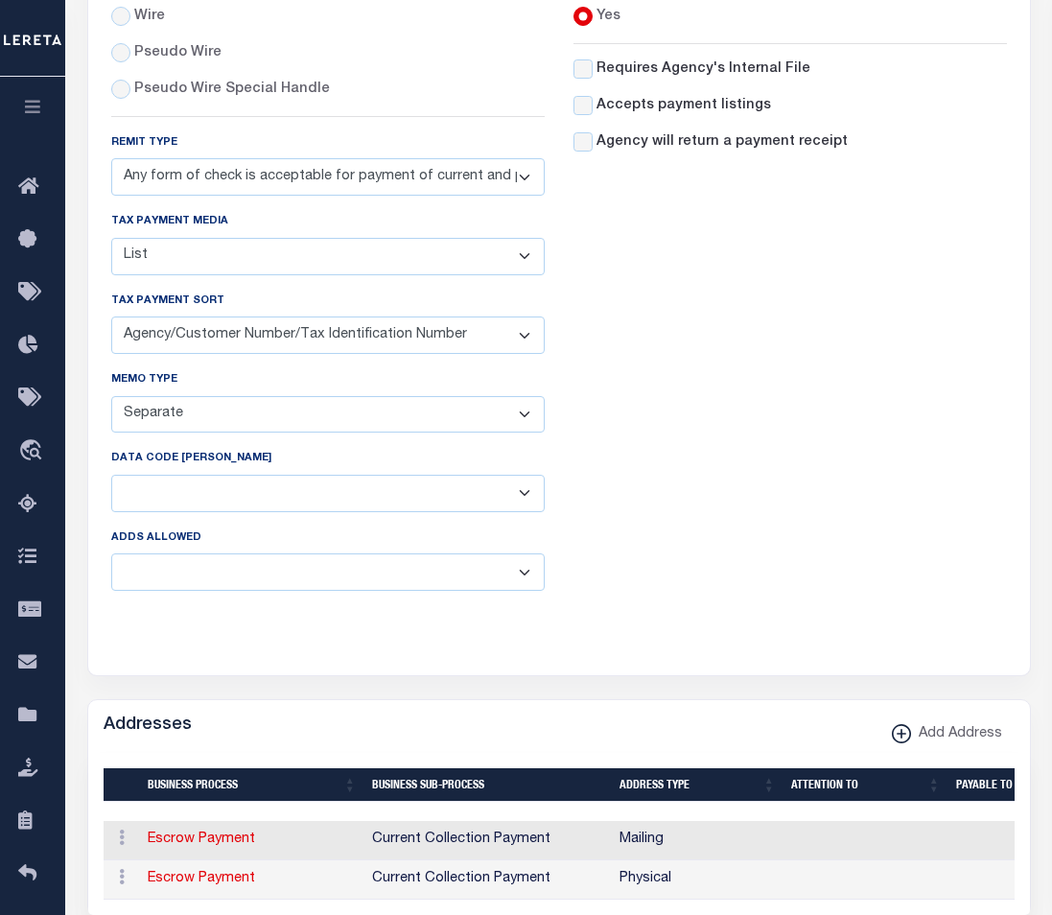
scroll to position [0, 0]
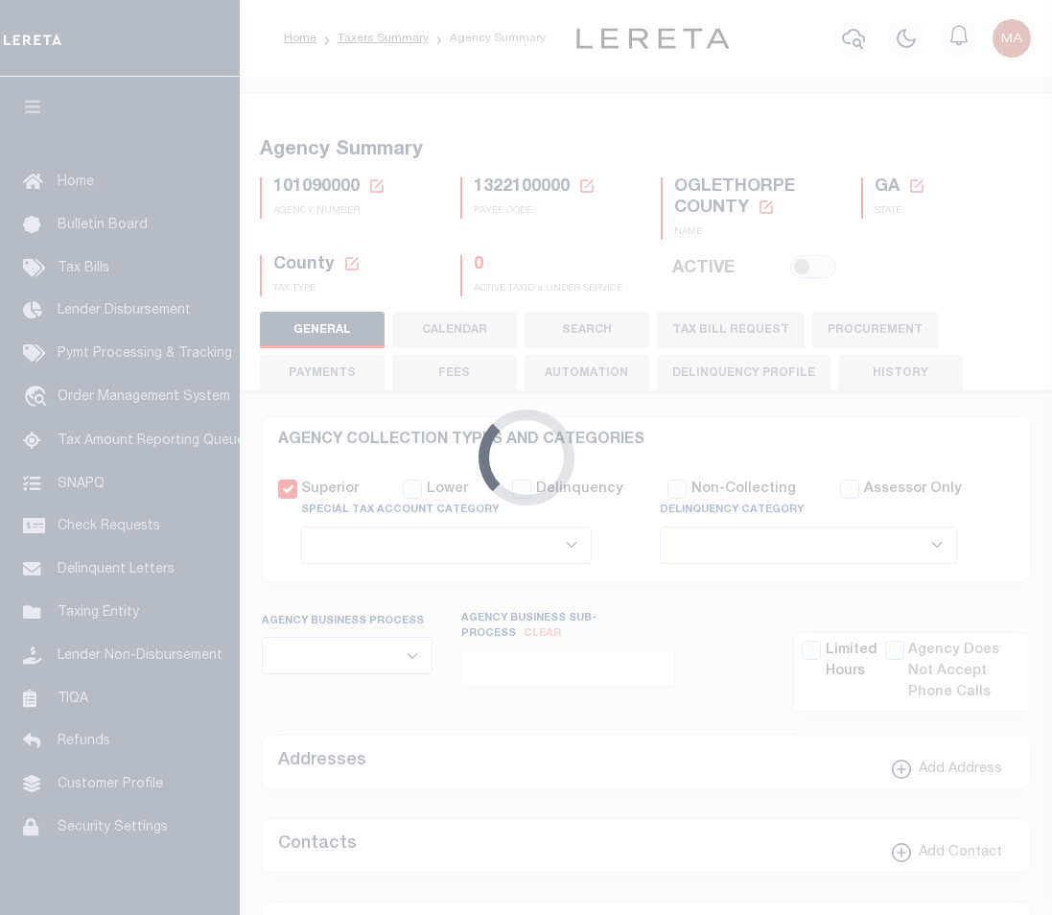
select select
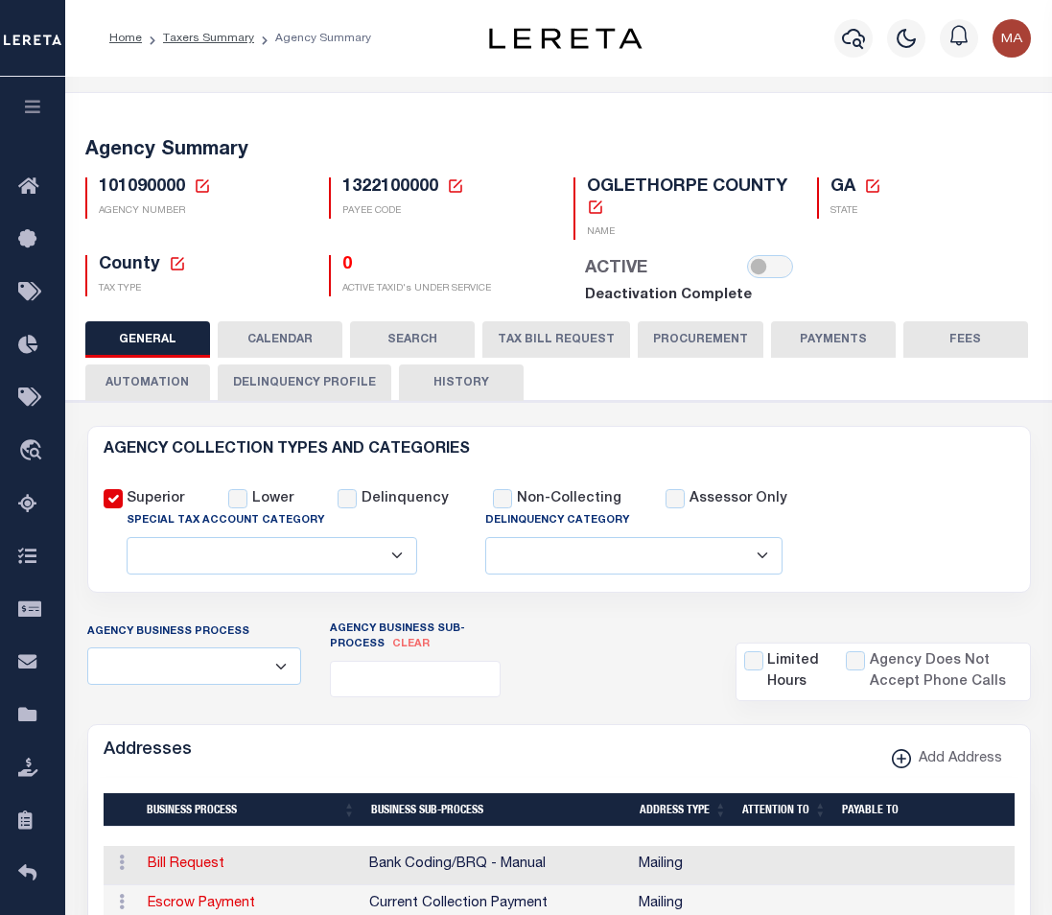
click at [806, 338] on button "PAYMENTS" at bounding box center [833, 339] width 125 height 36
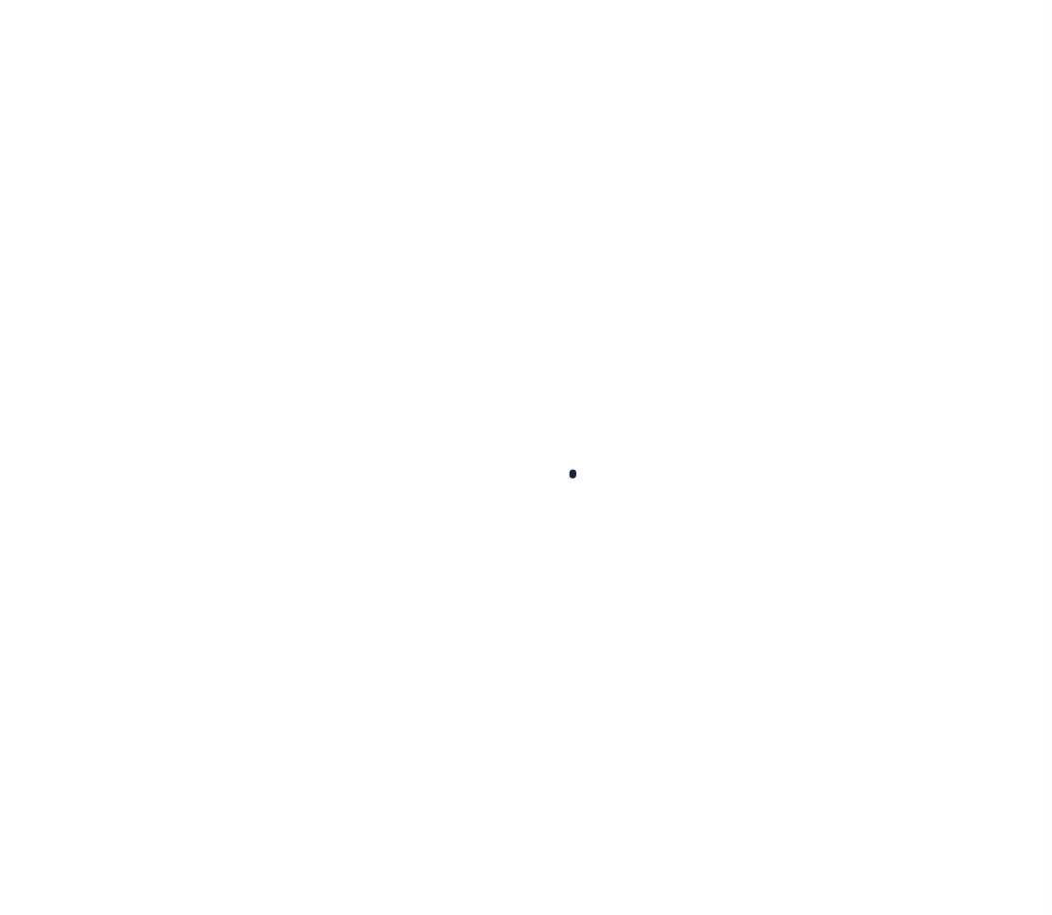
select select
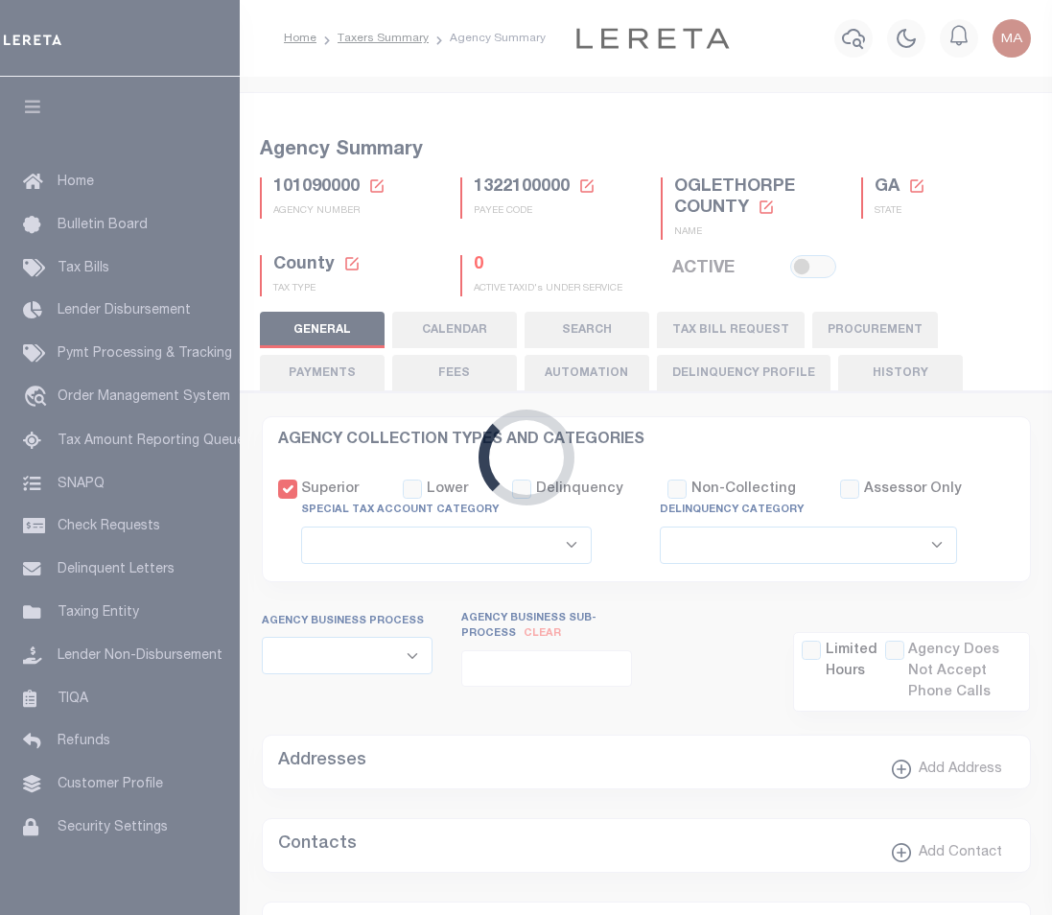
checkbox input "false"
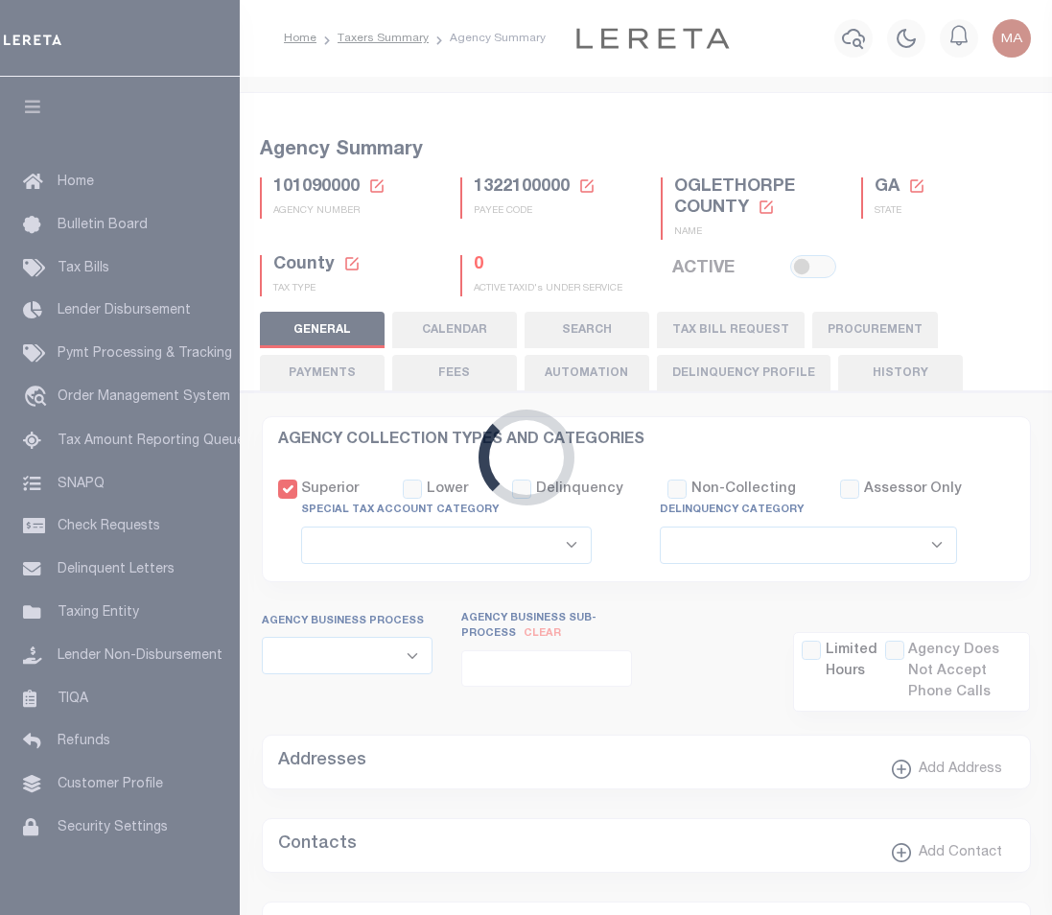
checkbox input "false"
type input "1322100000"
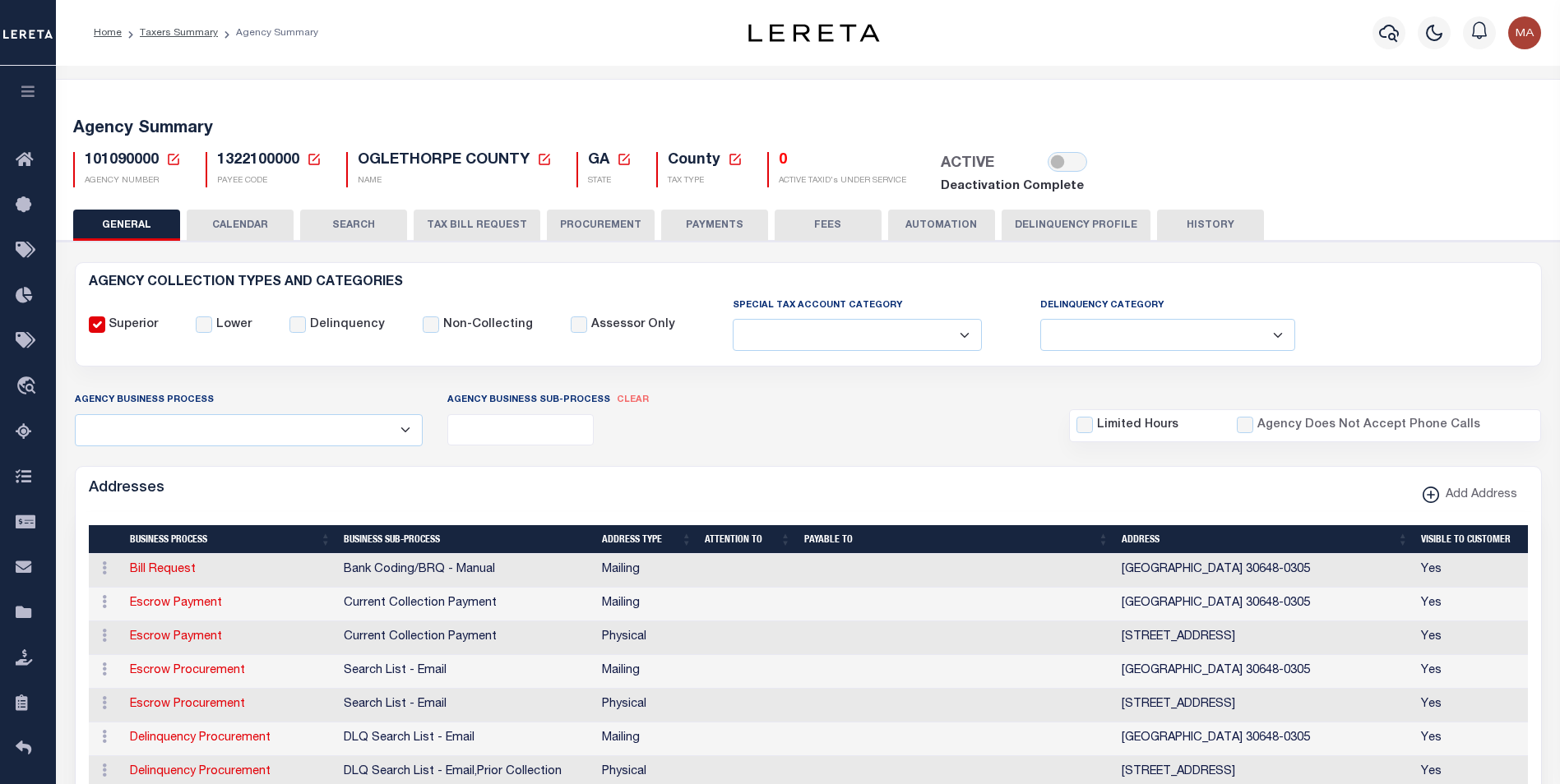
click at [663, 228] on button "PAYMENTS" at bounding box center [714, 225] width 107 height 31
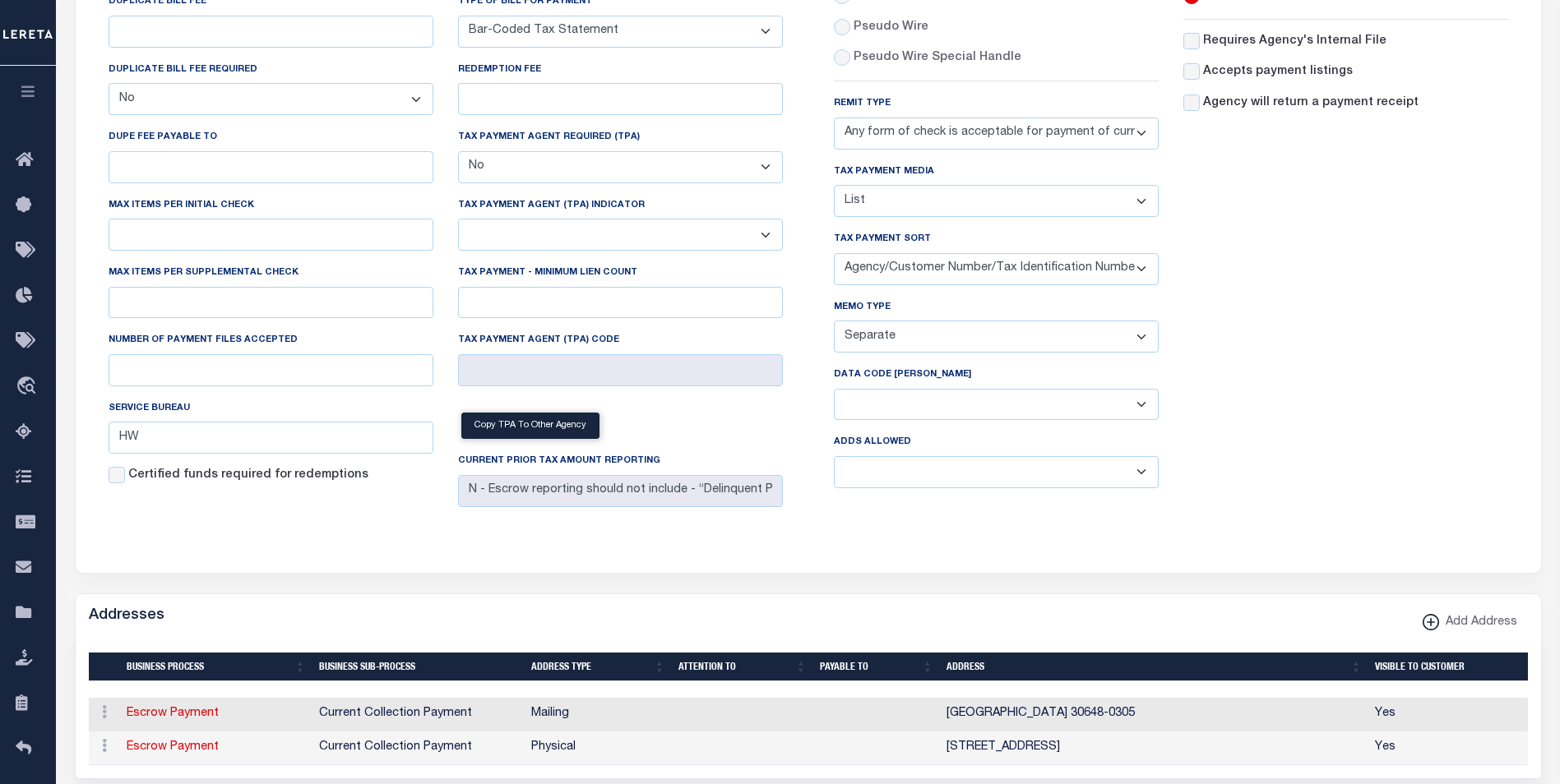
scroll to position [494, 0]
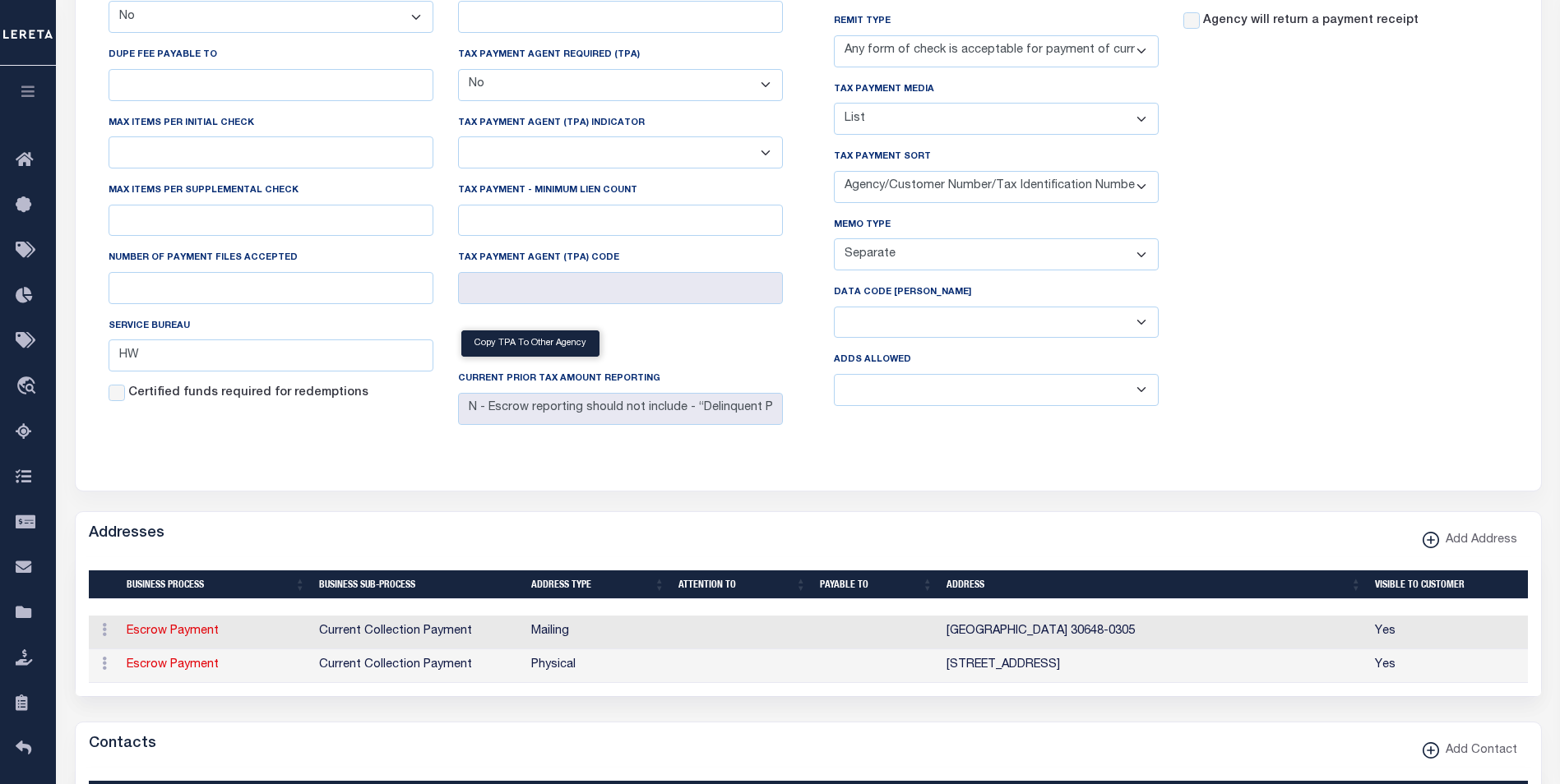
click at [877, 256] on select "Separate Together" at bounding box center [996, 254] width 325 height 32
select select
click at [834, 242] on select "Separate Together" at bounding box center [996, 254] width 325 height 32
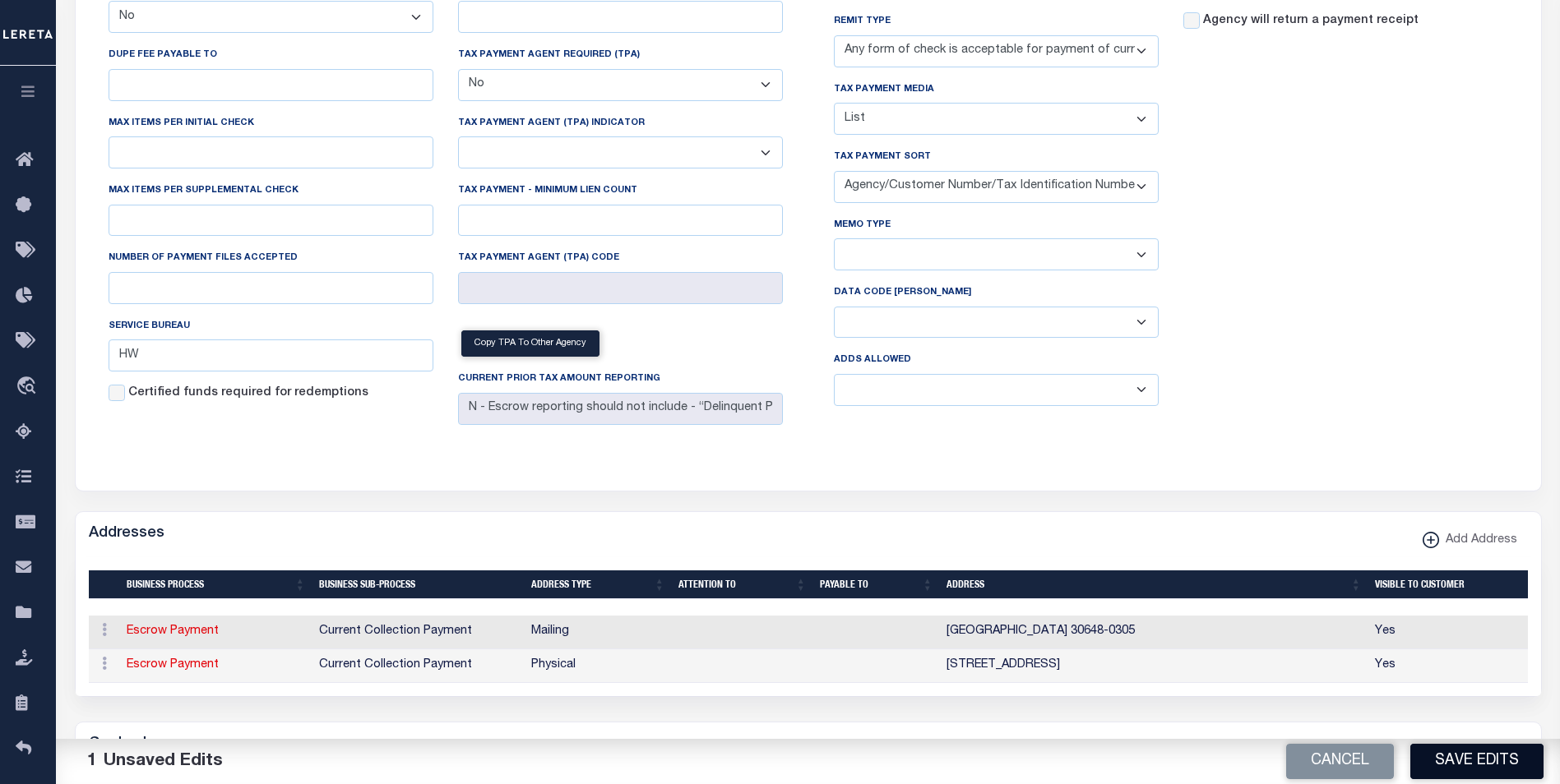
click at [901, 763] on button "Save Edits" at bounding box center [1476, 761] width 133 height 35
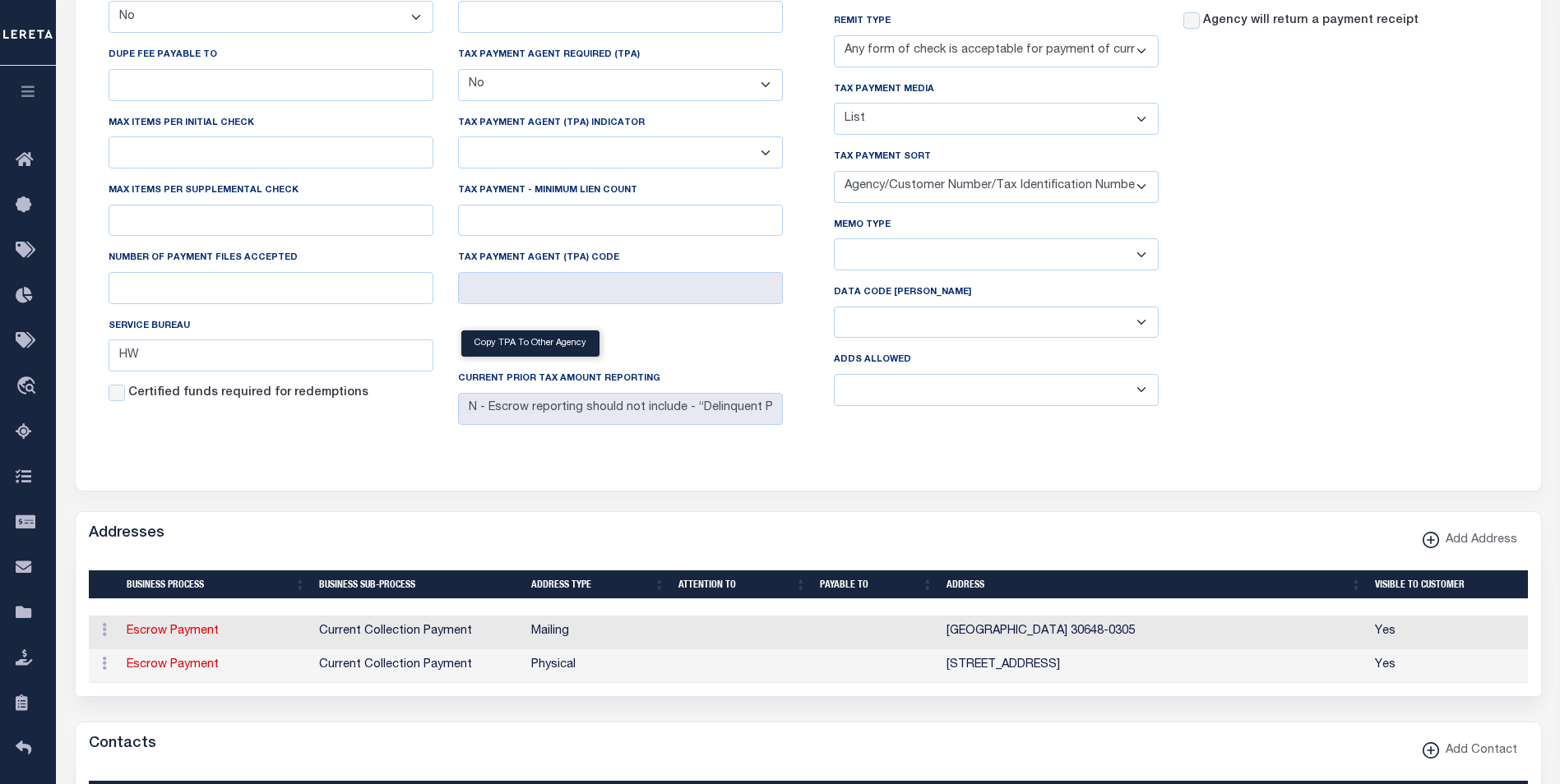
drag, startPoint x: 297, startPoint y: 162, endPoint x: 217, endPoint y: 165, distance: 80.1
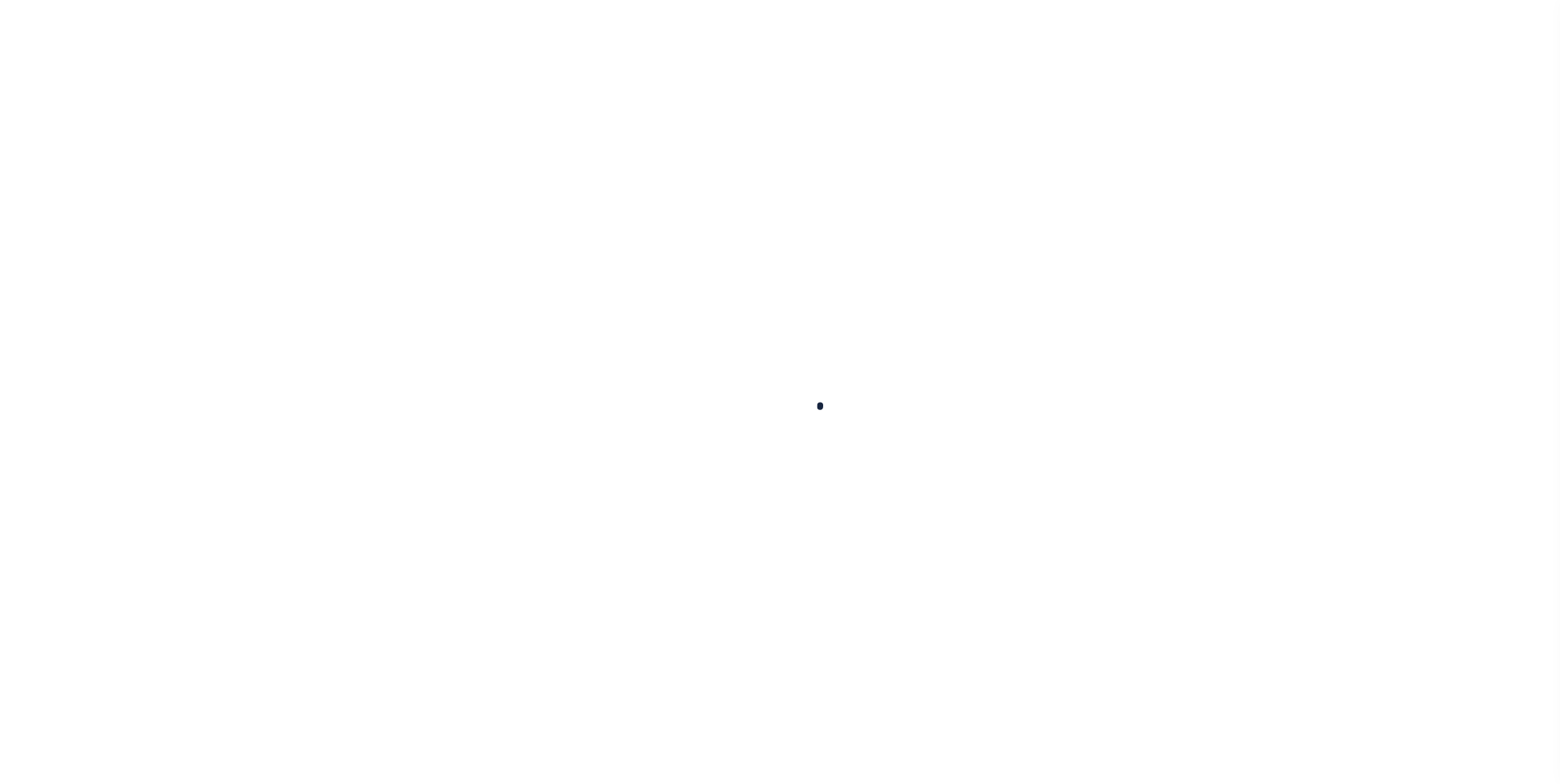
select select
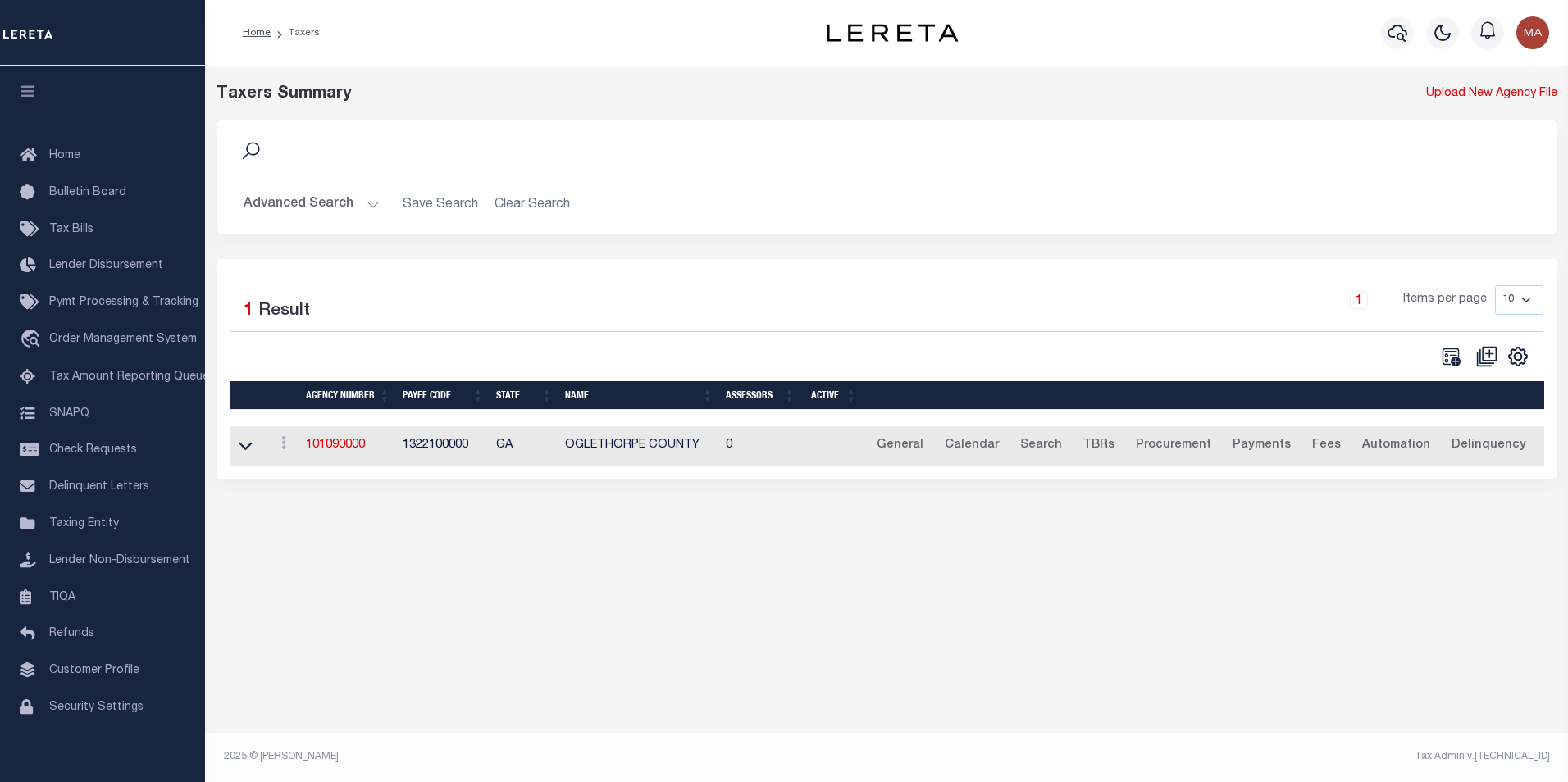
click at [371, 203] on button "Advanced Search" at bounding box center [311, 204] width 136 height 32
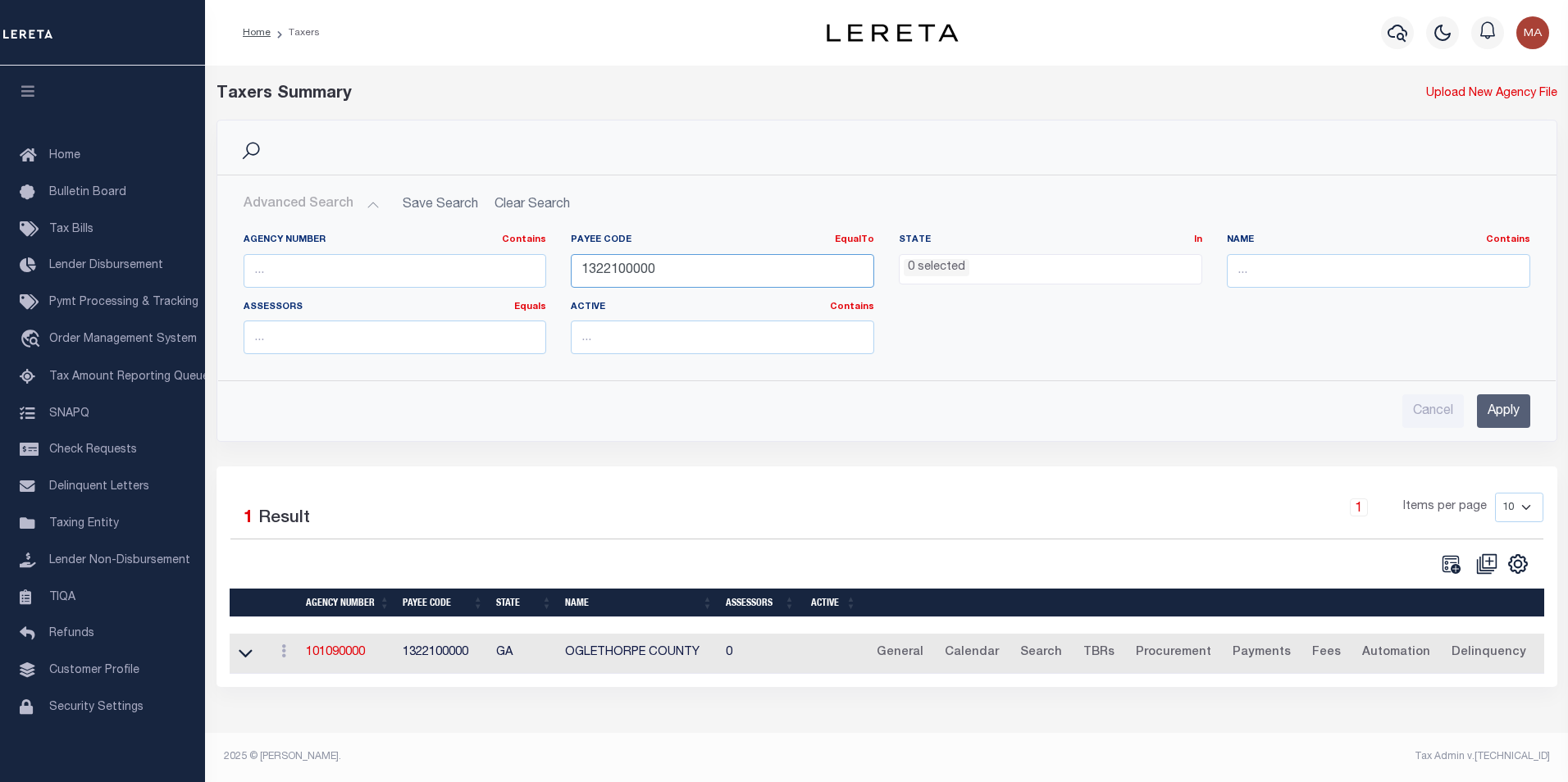
drag, startPoint x: 669, startPoint y: 268, endPoint x: 576, endPoint y: 266, distance: 93.0
click at [576, 266] on input "1322100000" at bounding box center [722, 270] width 304 height 33
paste input "900317024"
type input "900317024"
click at [1535, 409] on div "Cancel Apply" at bounding box center [887, 404] width 1313 height 47
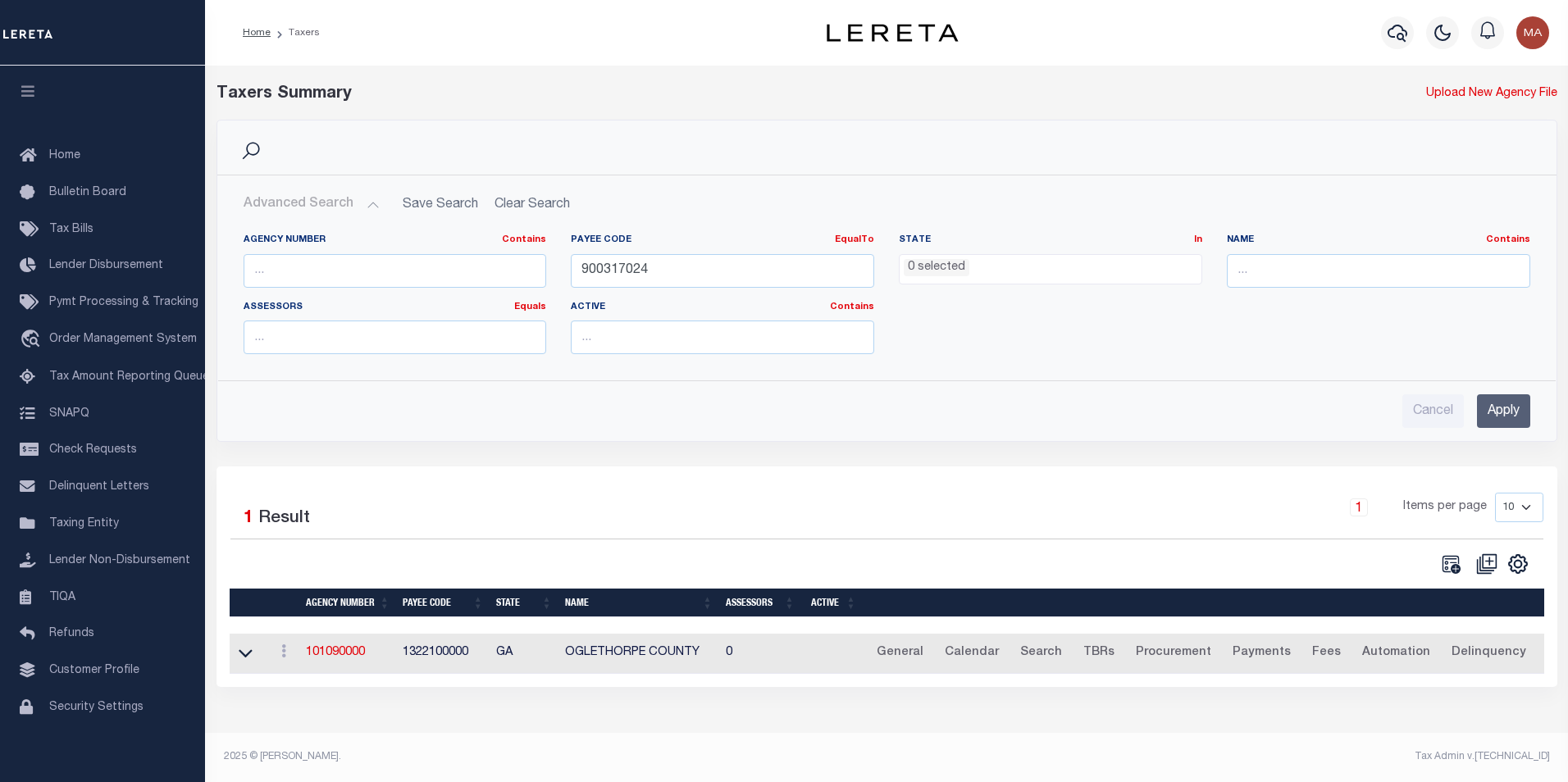
click at [1514, 420] on input "Apply" at bounding box center [1504, 410] width 53 height 33
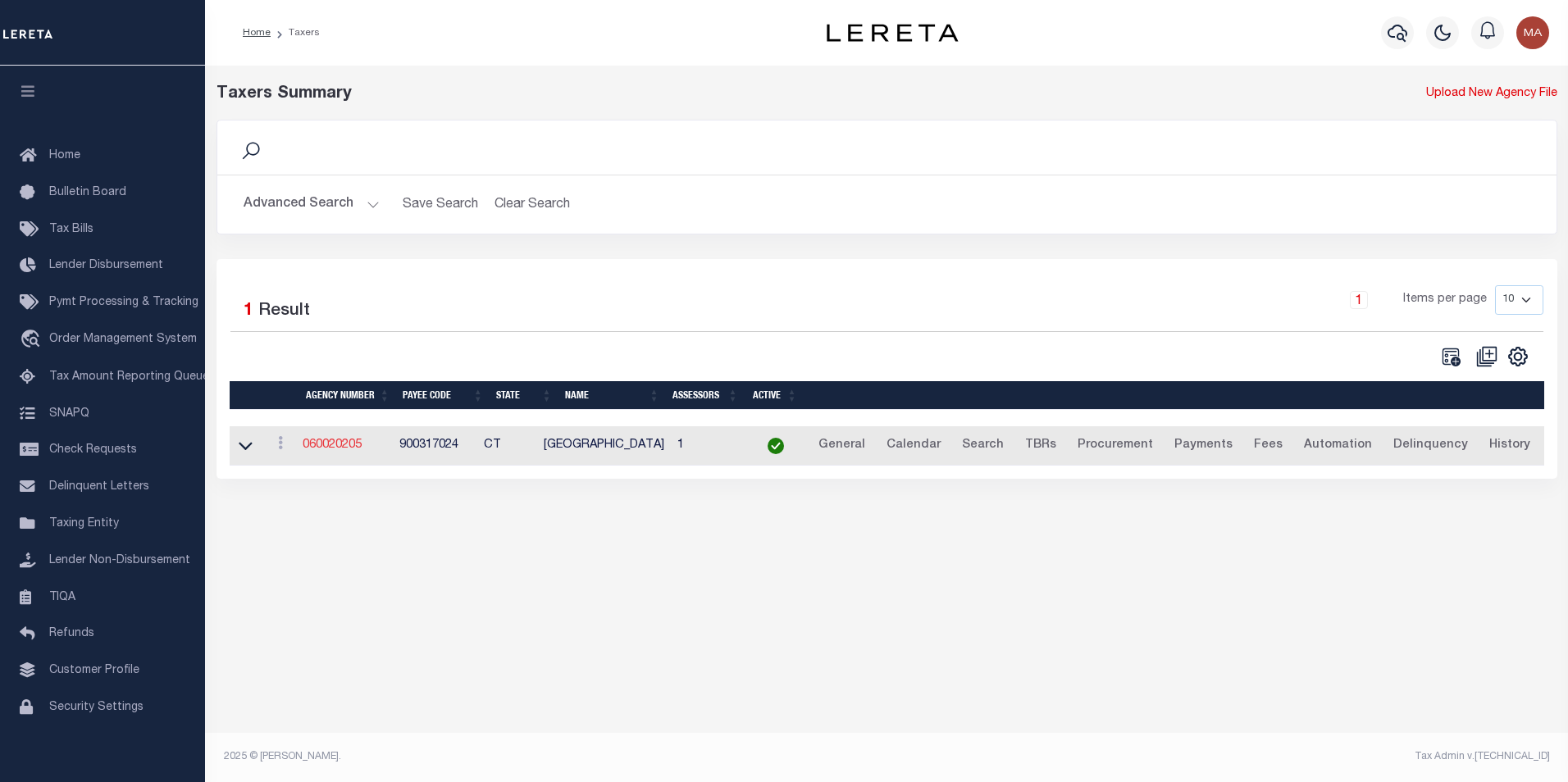
click at [339, 446] on link "060020205" at bounding box center [332, 444] width 59 height 11
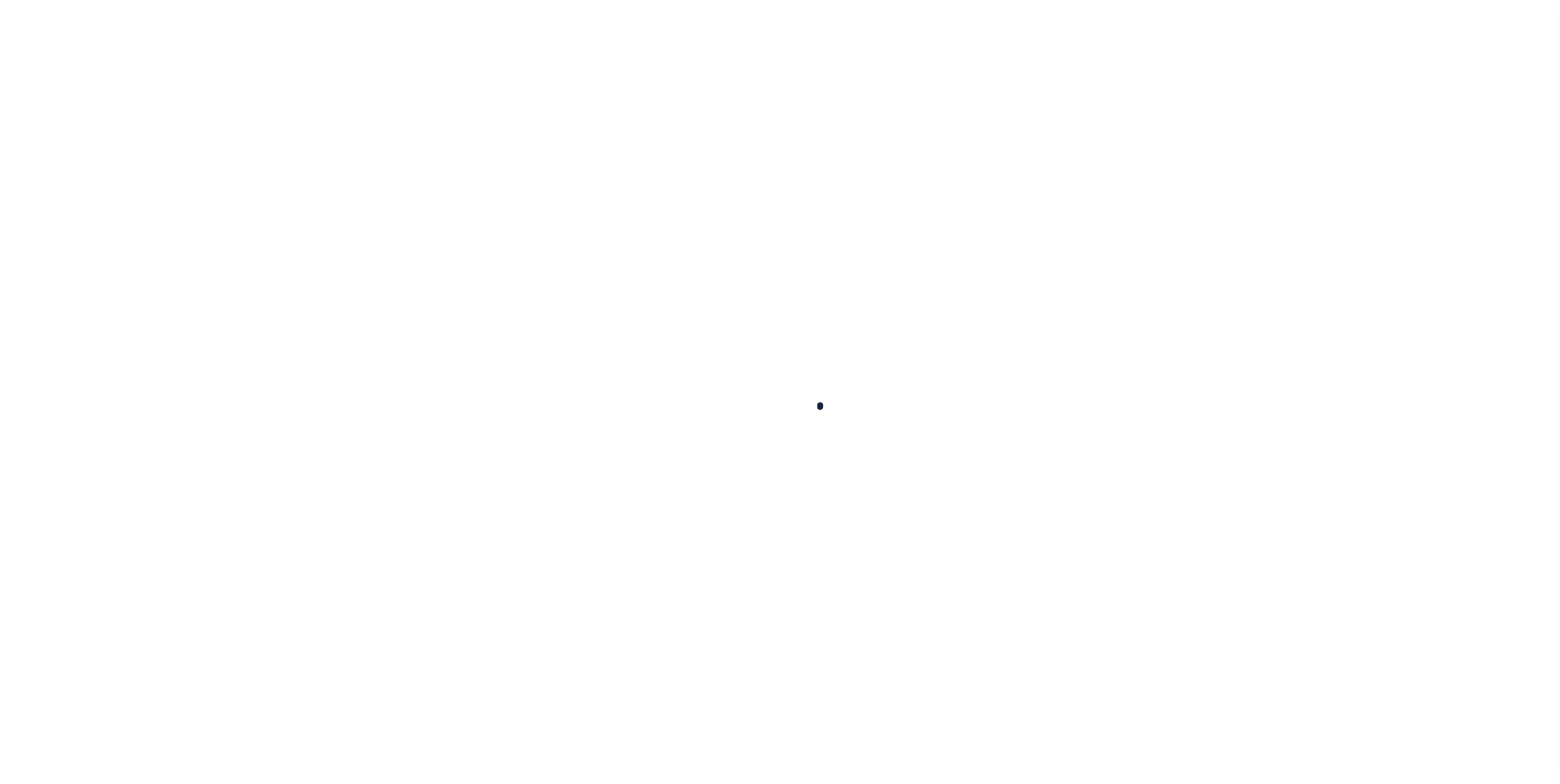
select select
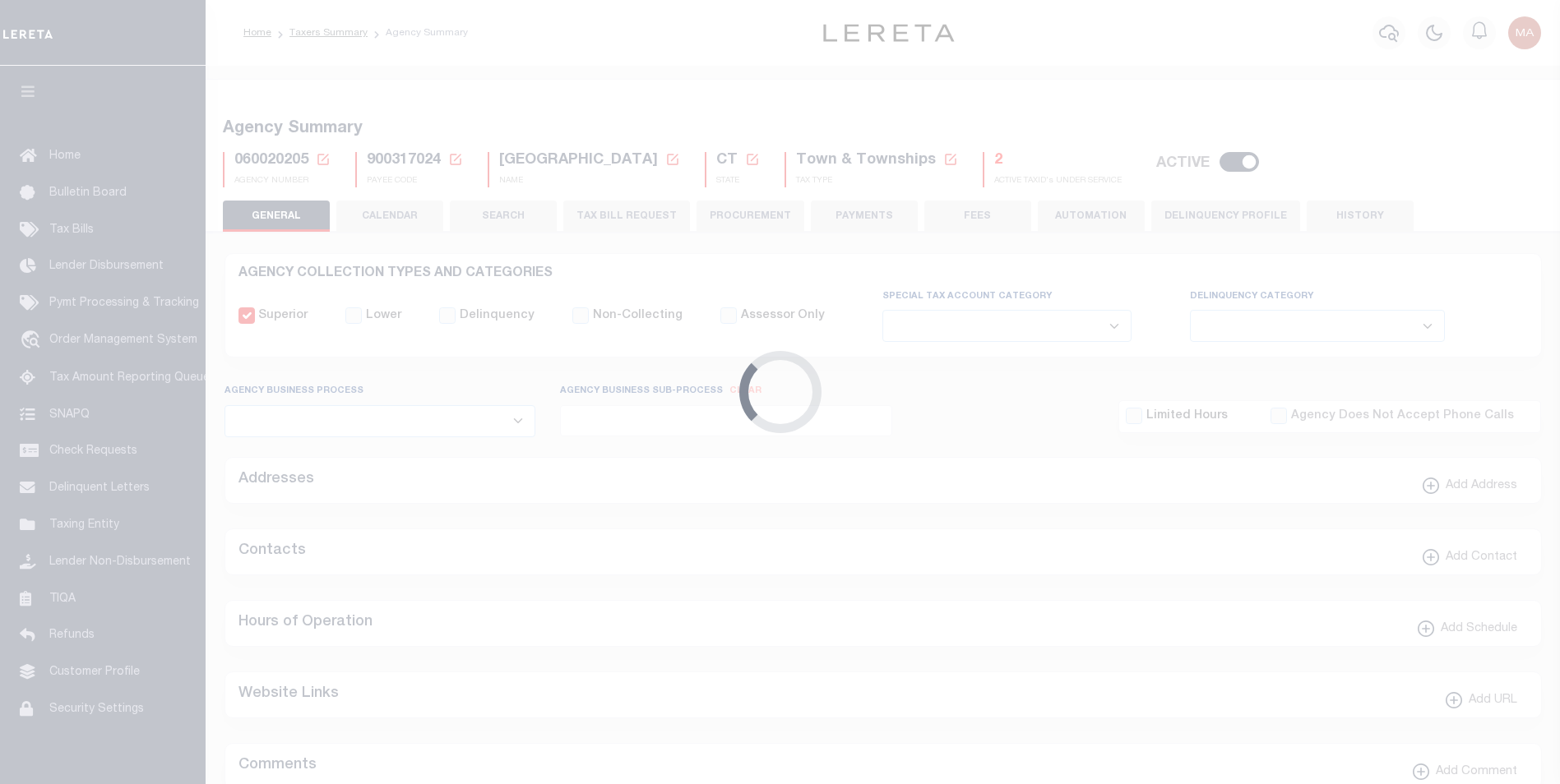
checkbox input "false"
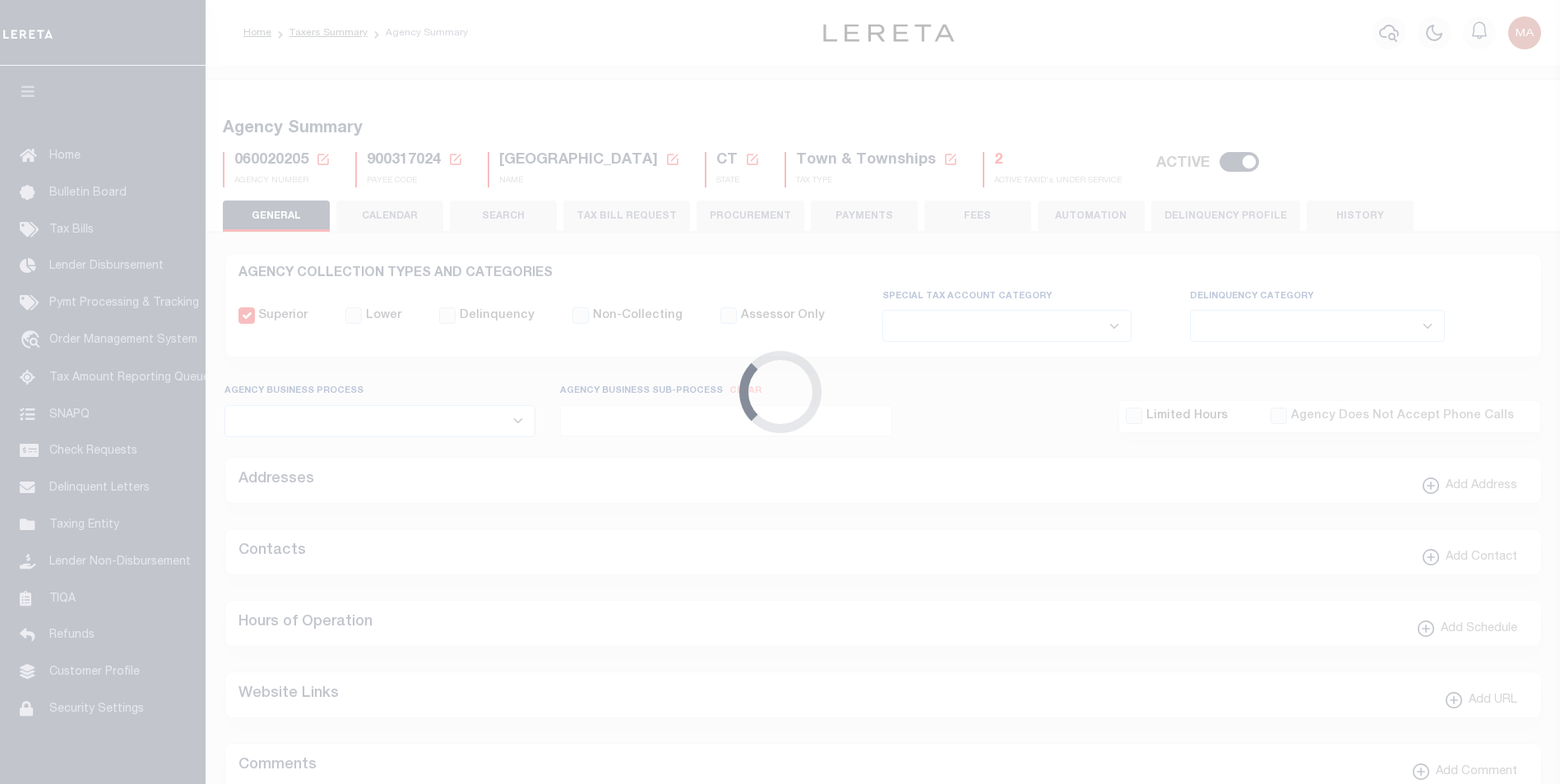
type input "900317024"
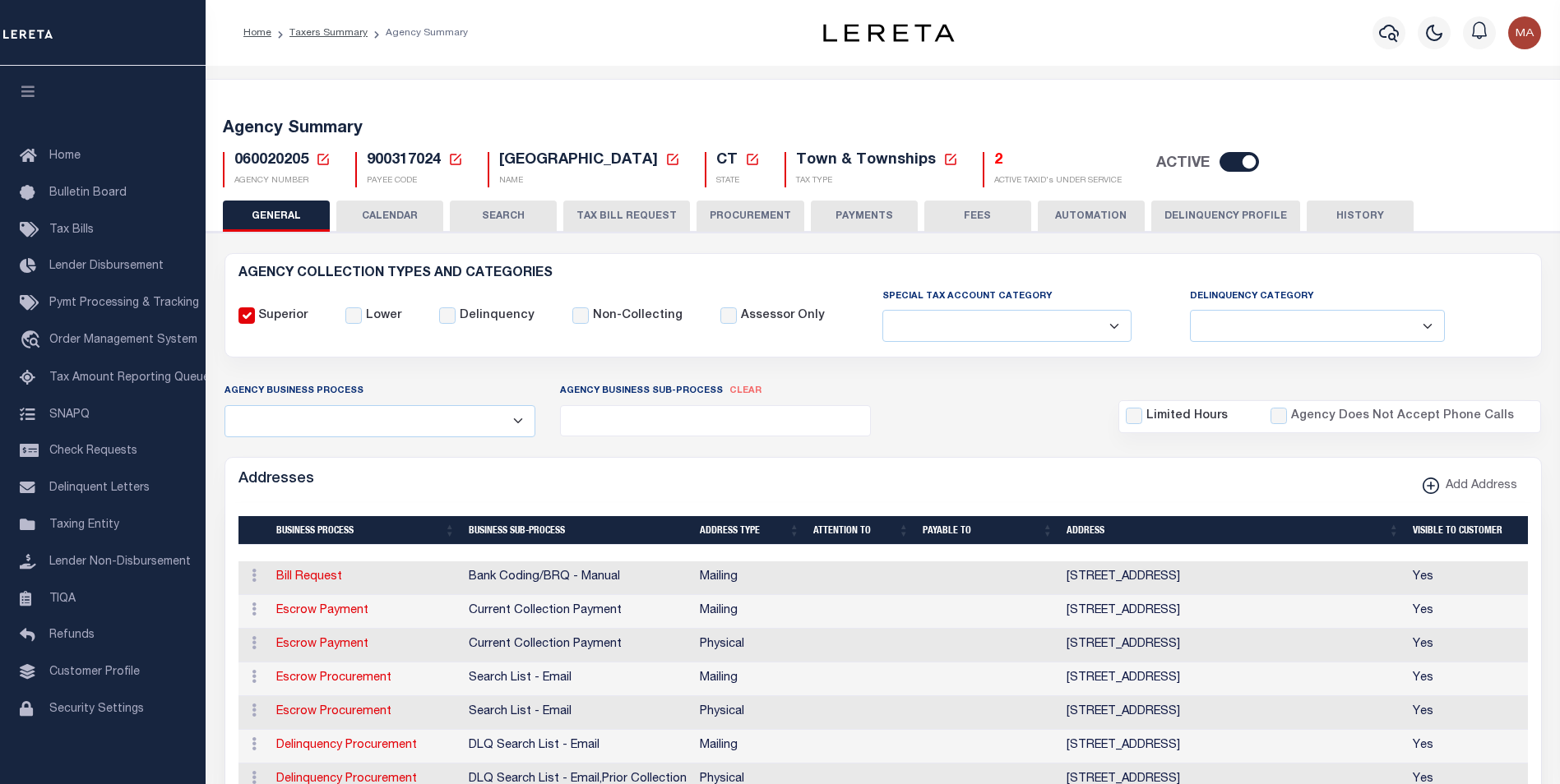
click at [868, 218] on button "PAYMENTS" at bounding box center [864, 216] width 107 height 31
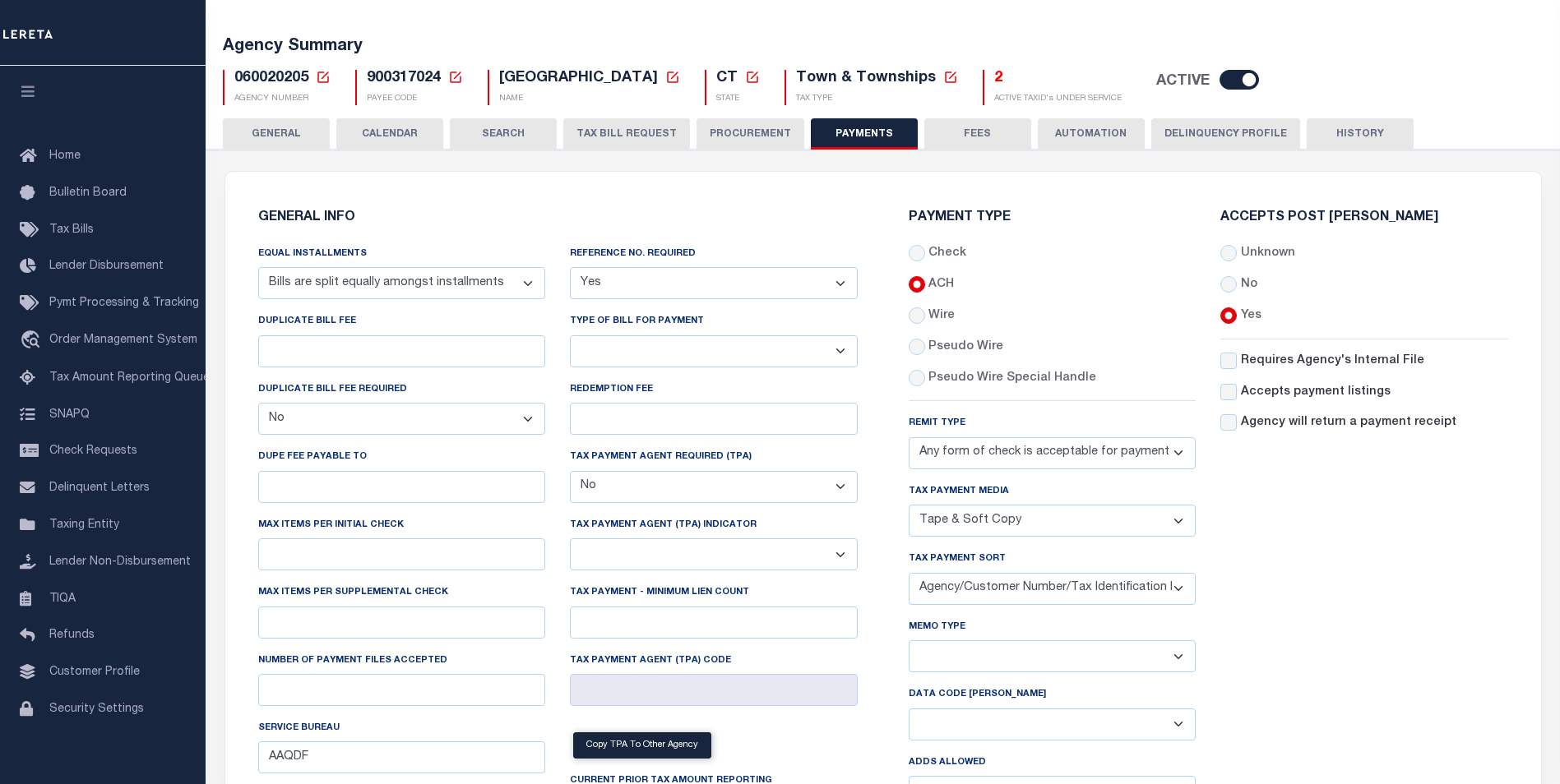
scroll to position [165, 0]
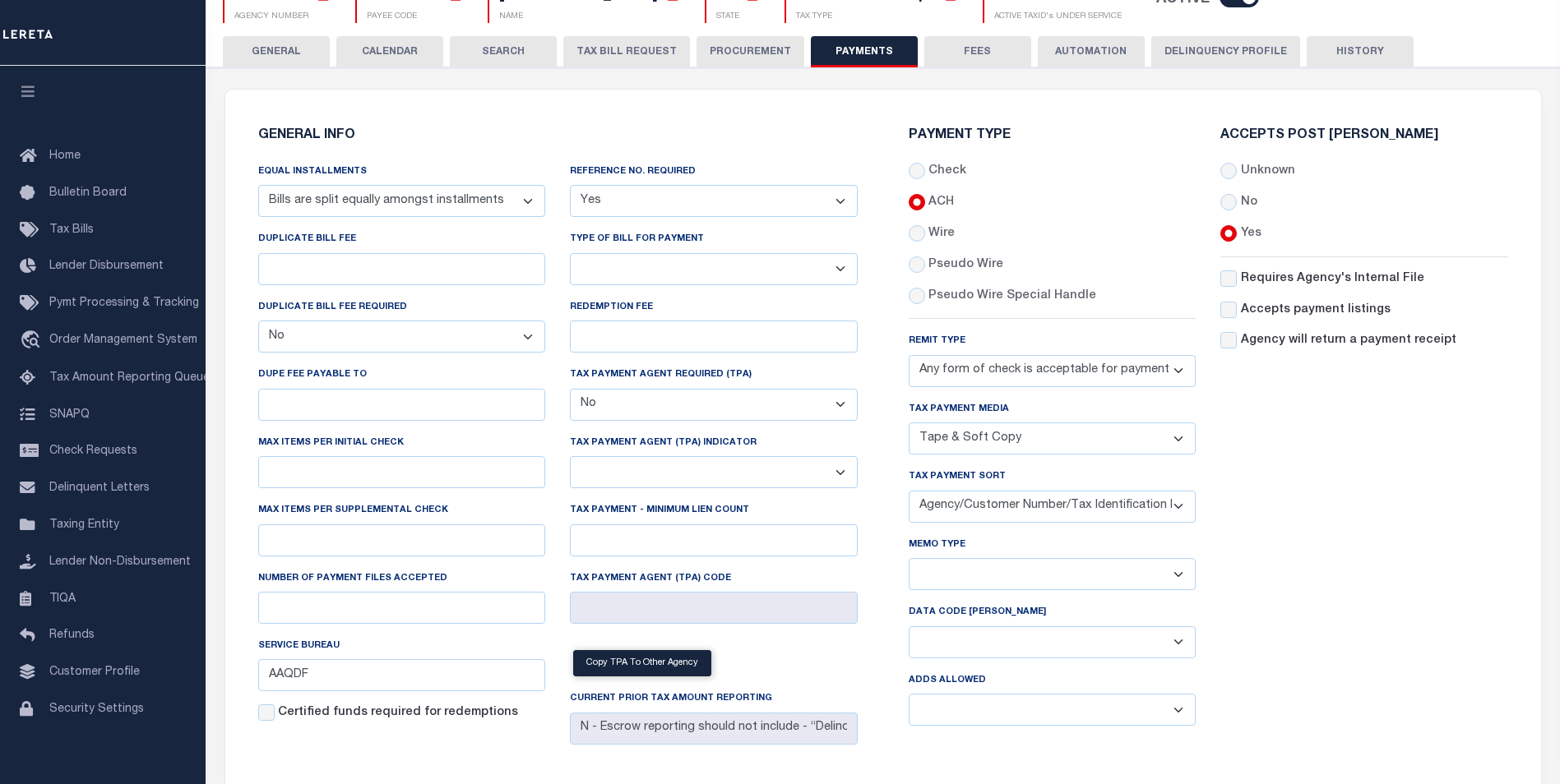
click at [729, 206] on select "Yes No" at bounding box center [714, 200] width 288 height 32
select select "0"
click at [570, 186] on select "Yes No" at bounding box center [714, 200] width 288 height 32
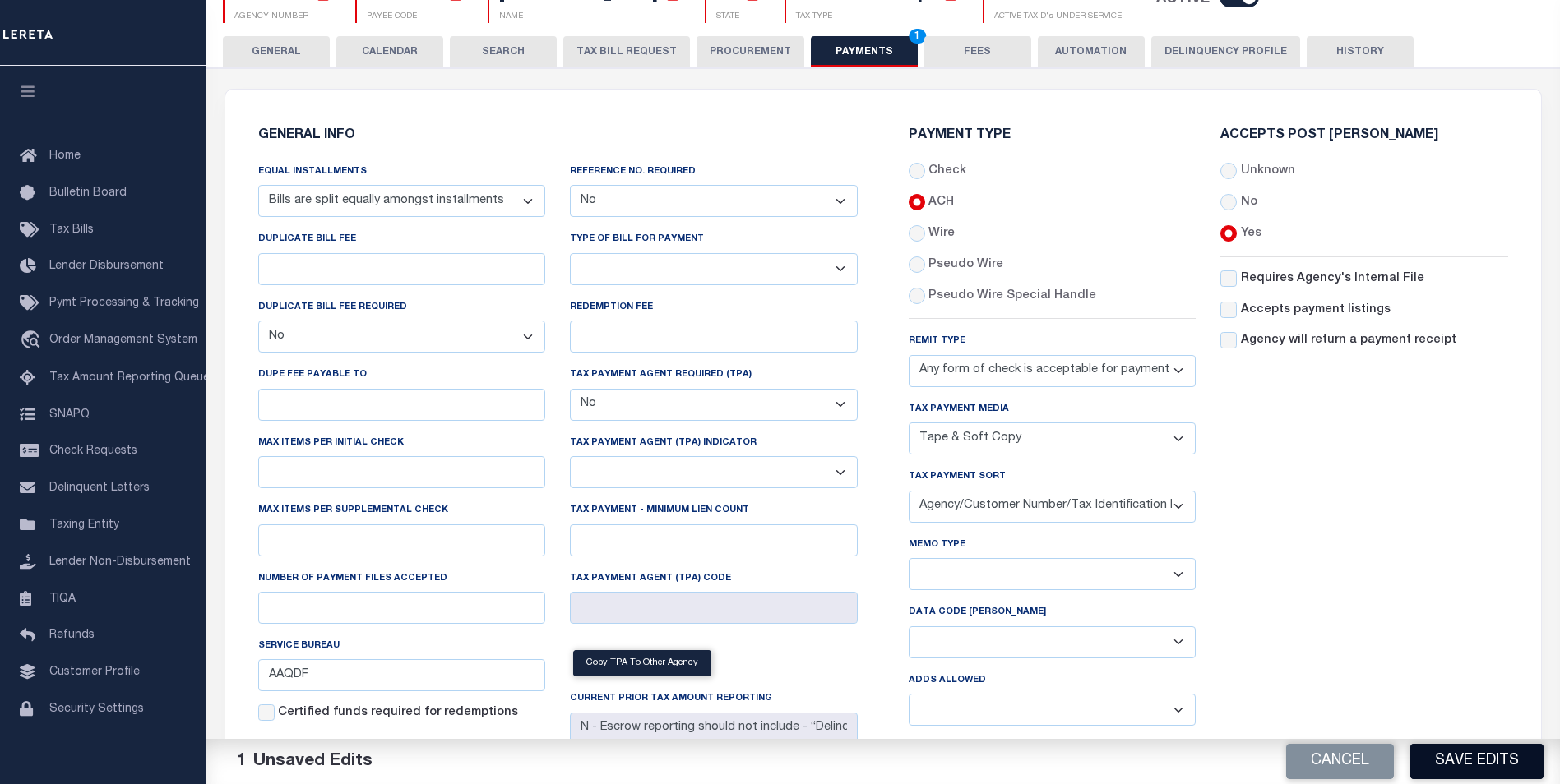
click at [1459, 754] on button "Save Edits" at bounding box center [1476, 761] width 133 height 35
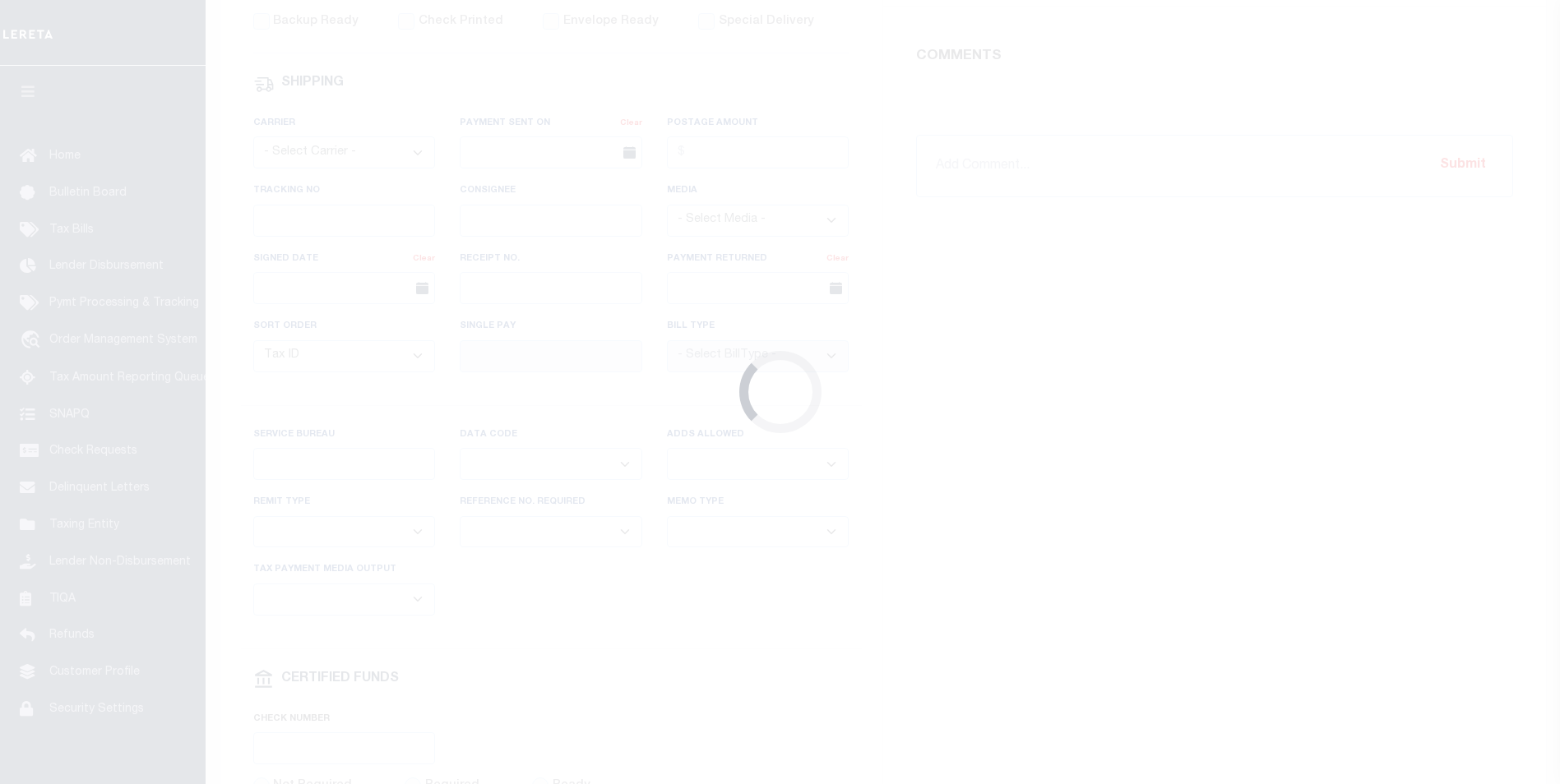
select select "SFP"
type input "[DATE]"
type input "[PERSON_NAME]"
type input "SB"
select select "66"
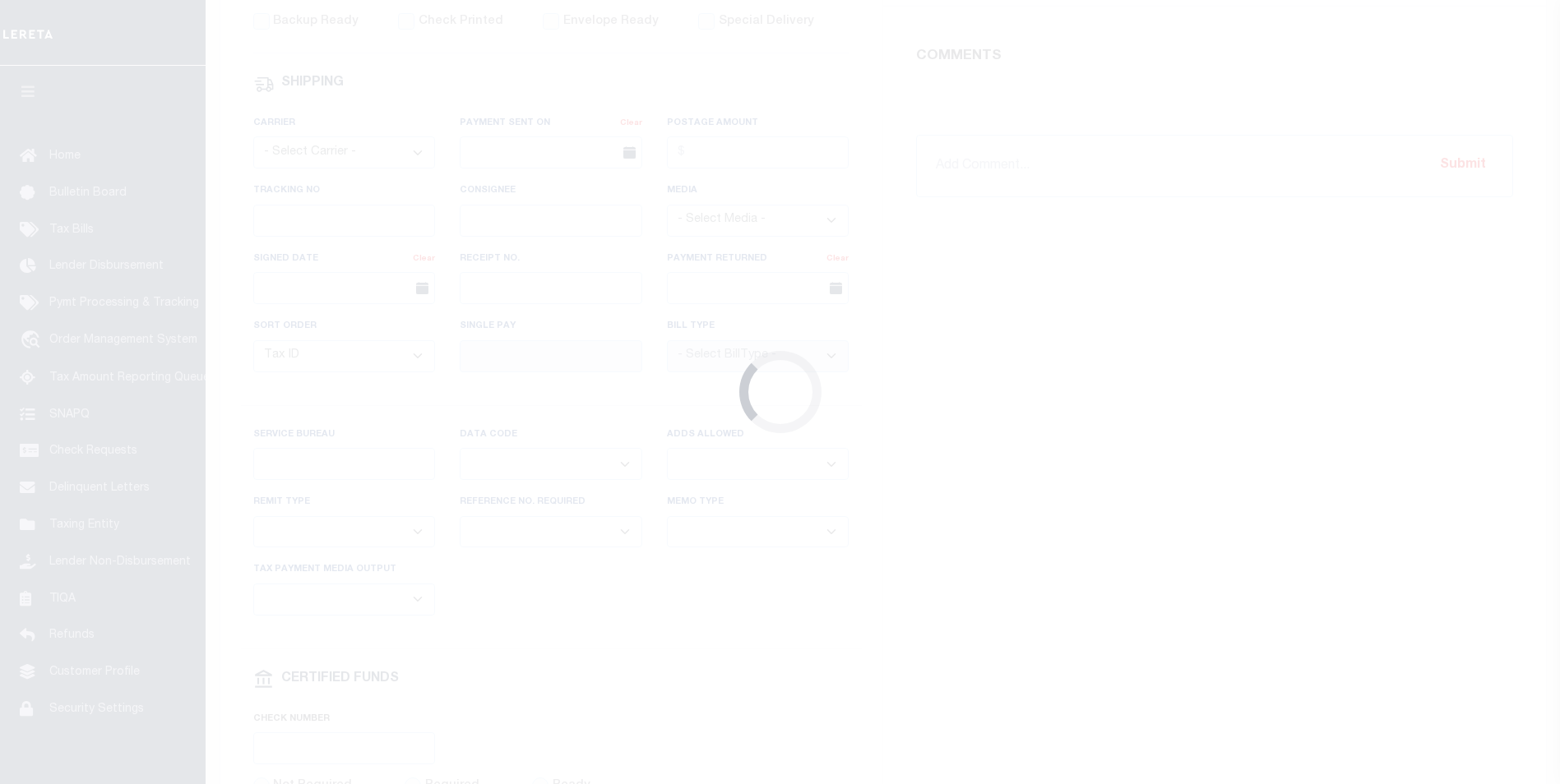
select select "0"
select select "1"
select select "60"
select select "45"
radio input "true"
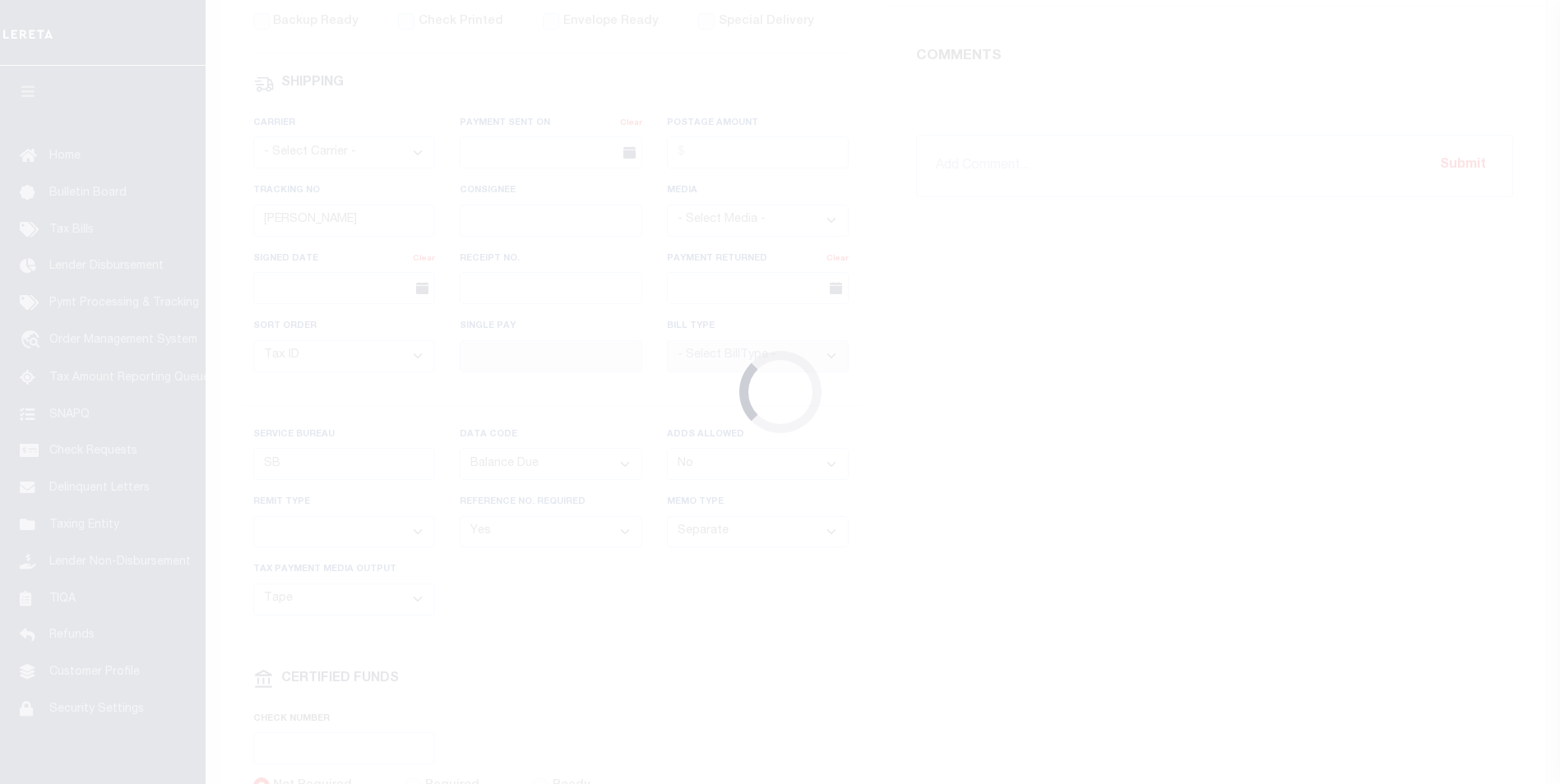
scroll to position [657, 0]
